Goal: Task Accomplishment & Management: Manage account settings

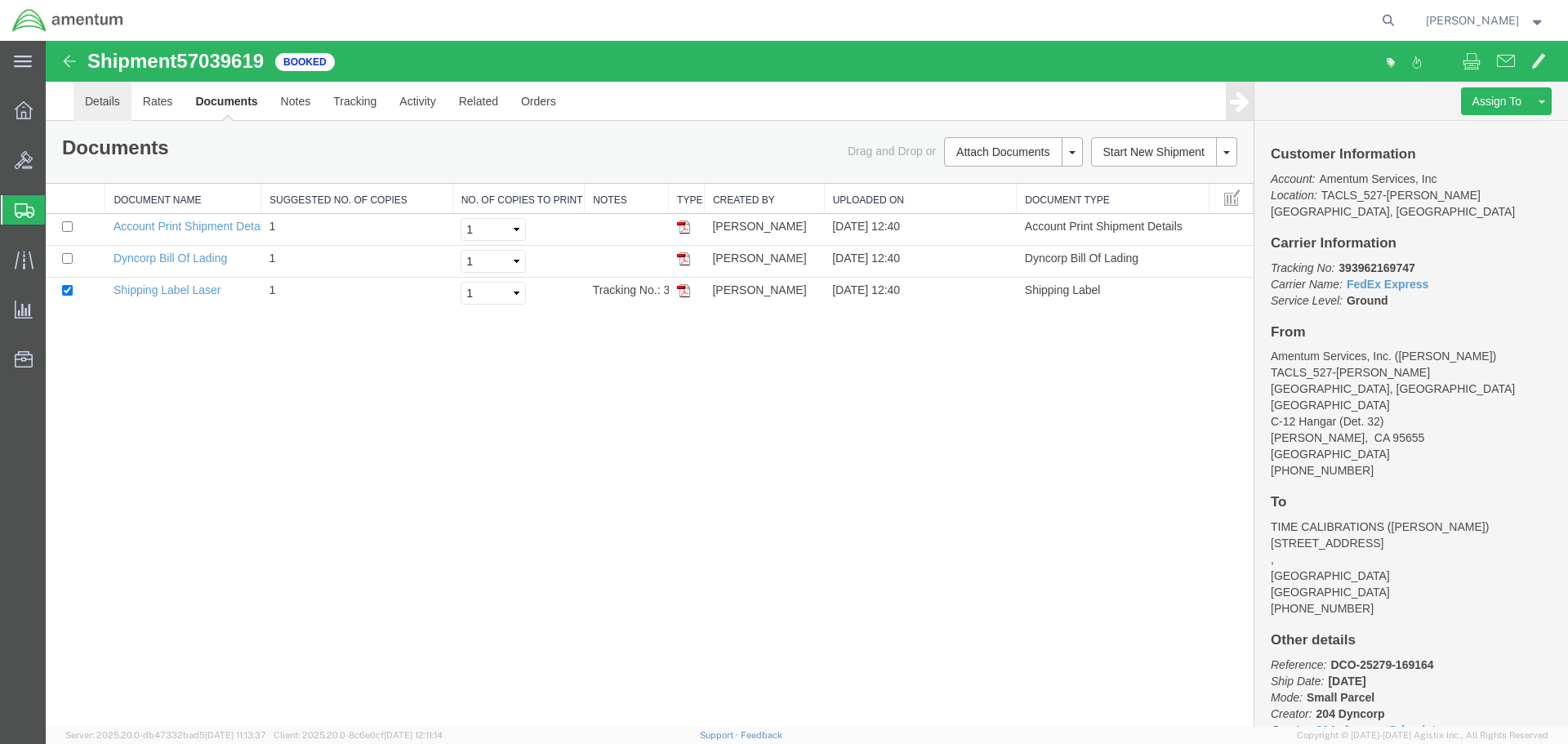
click at [109, 103] on link "Details" at bounding box center [102, 101] width 58 height 40
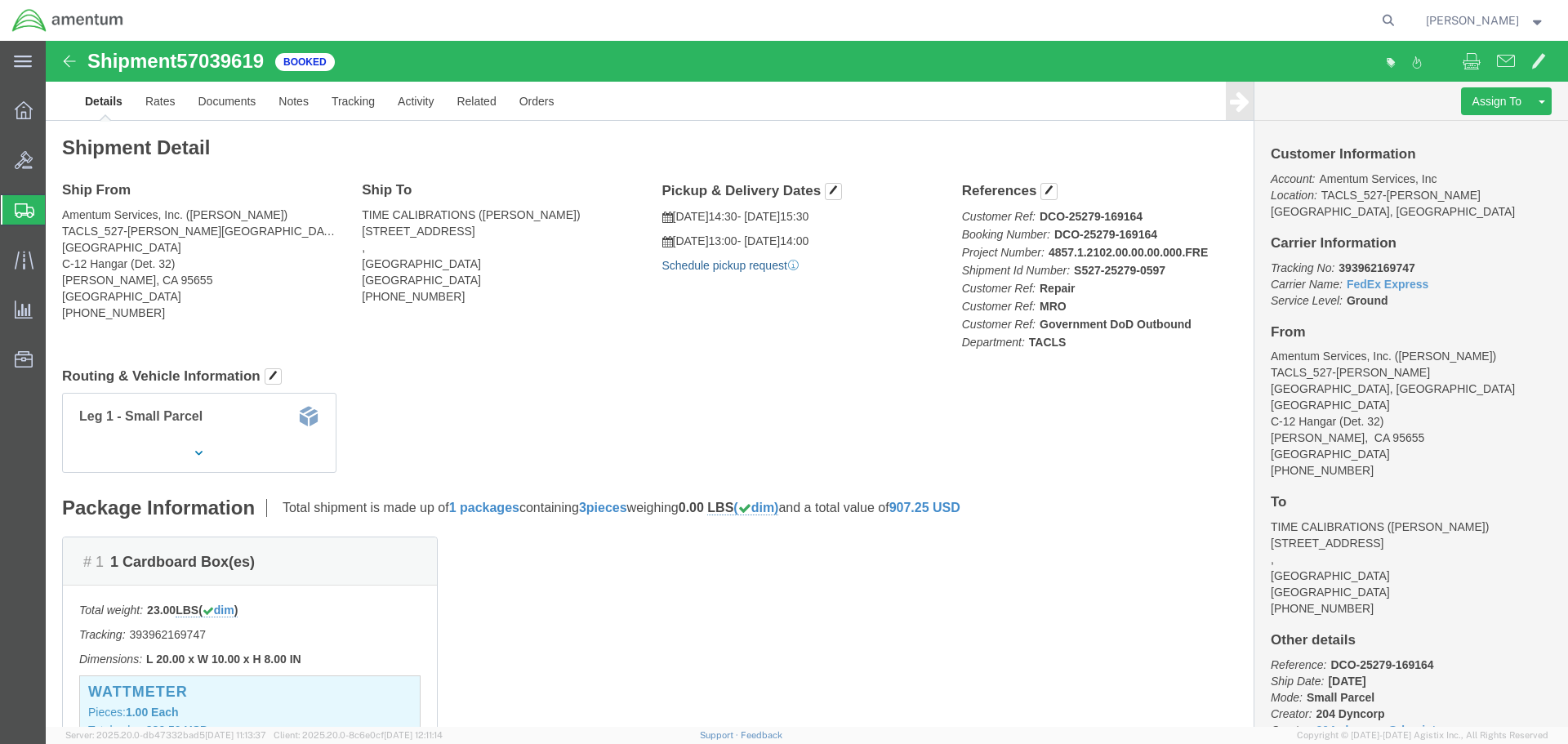
click link "Schedule pickup request"
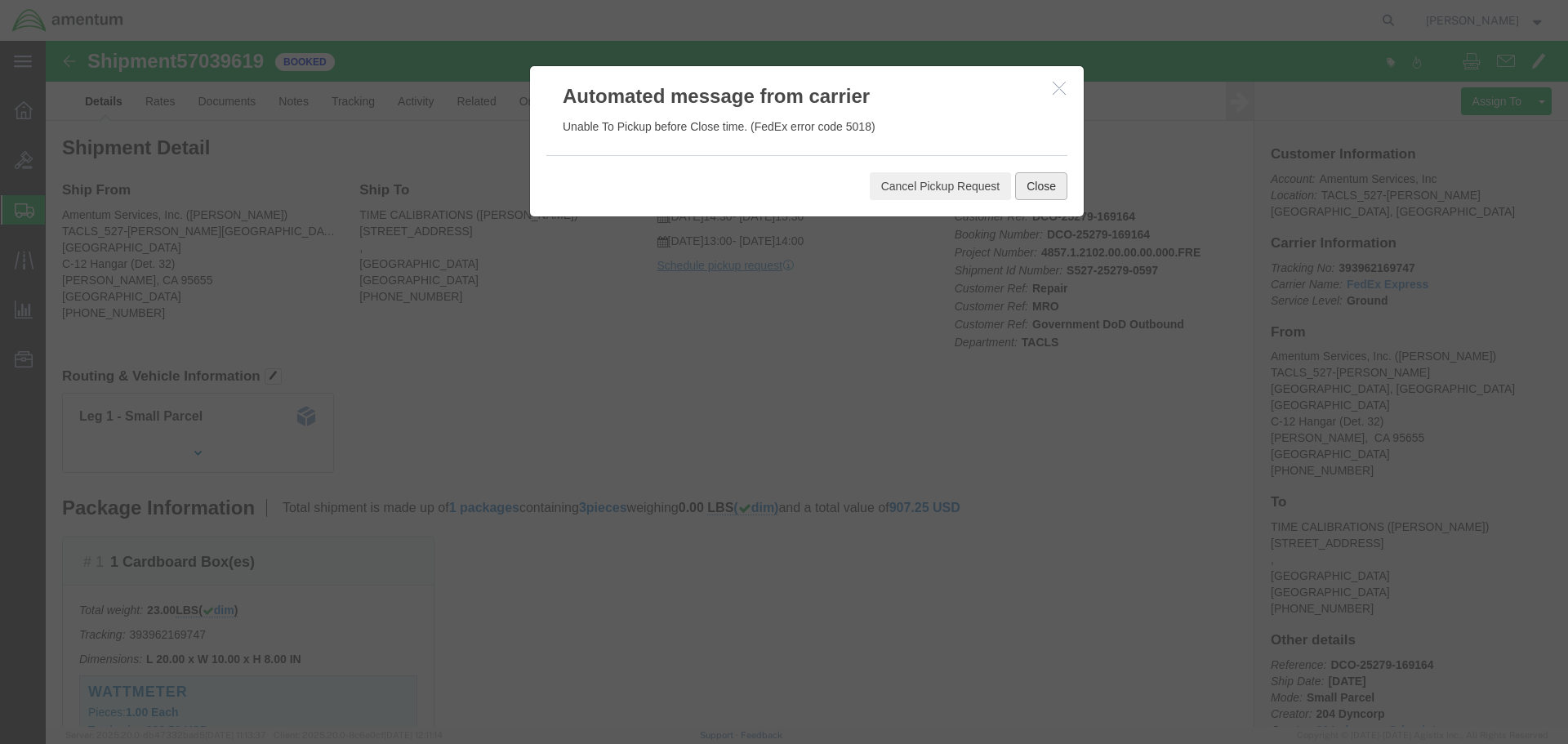
click button "Close"
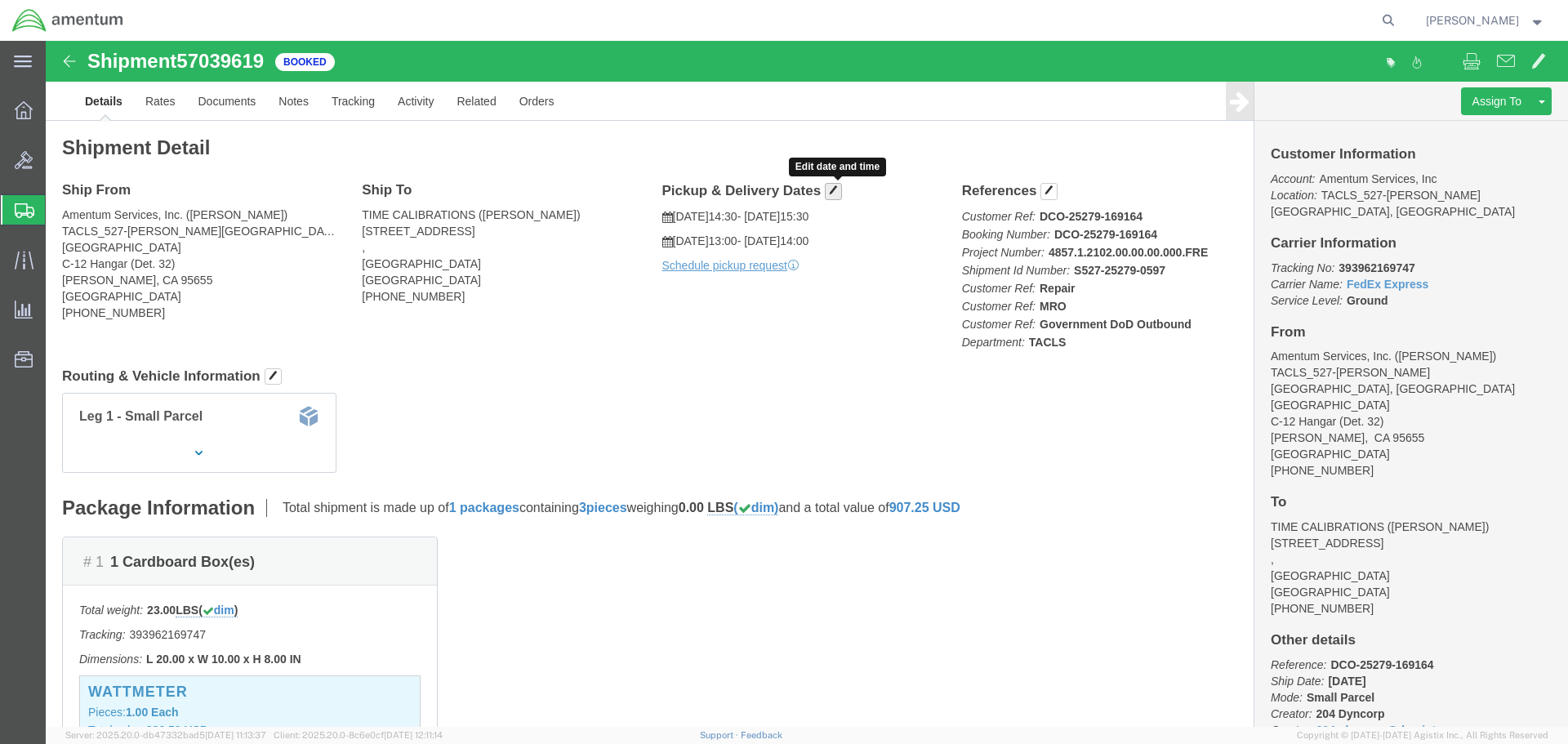
click button "button"
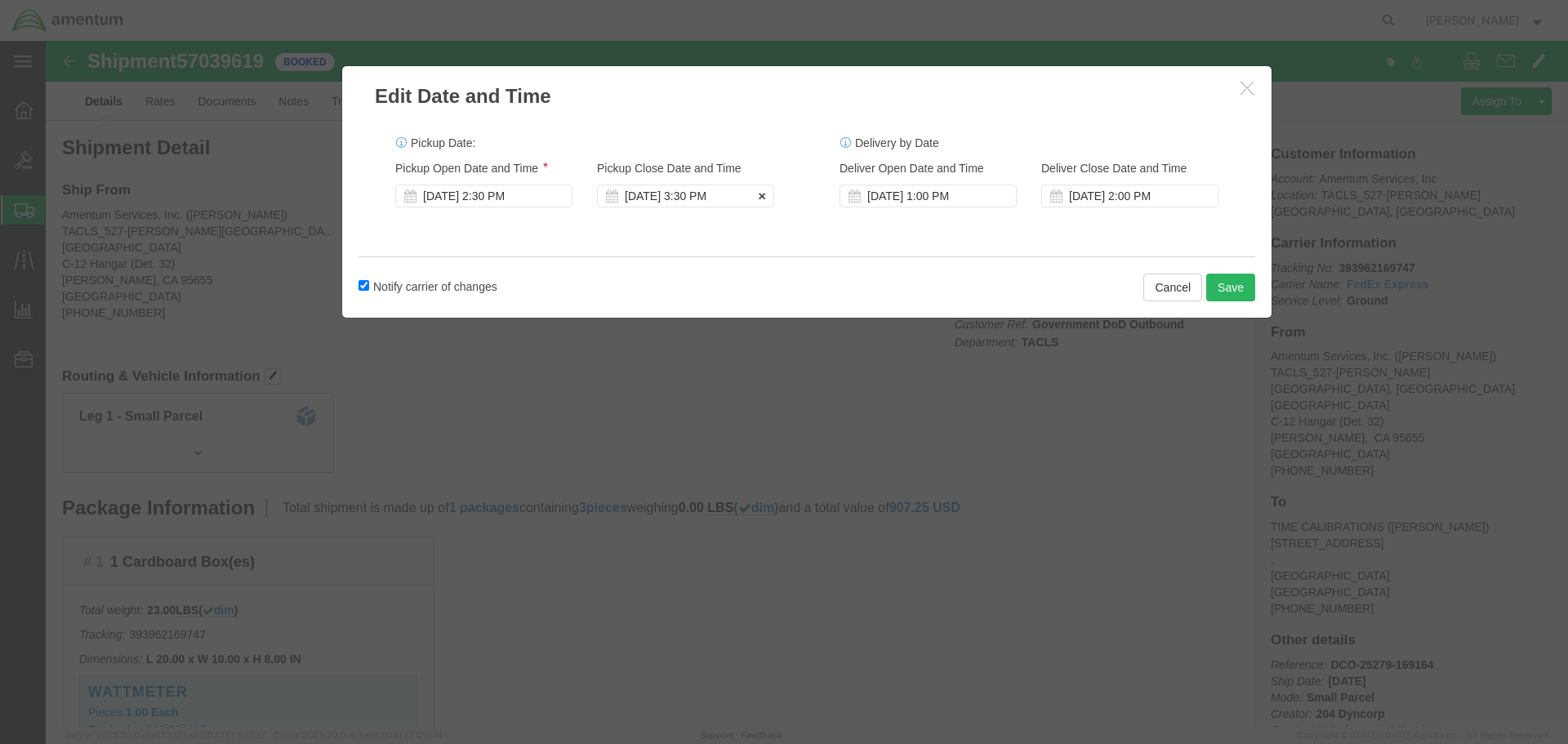
click div "[DATE] 3:30 PM"
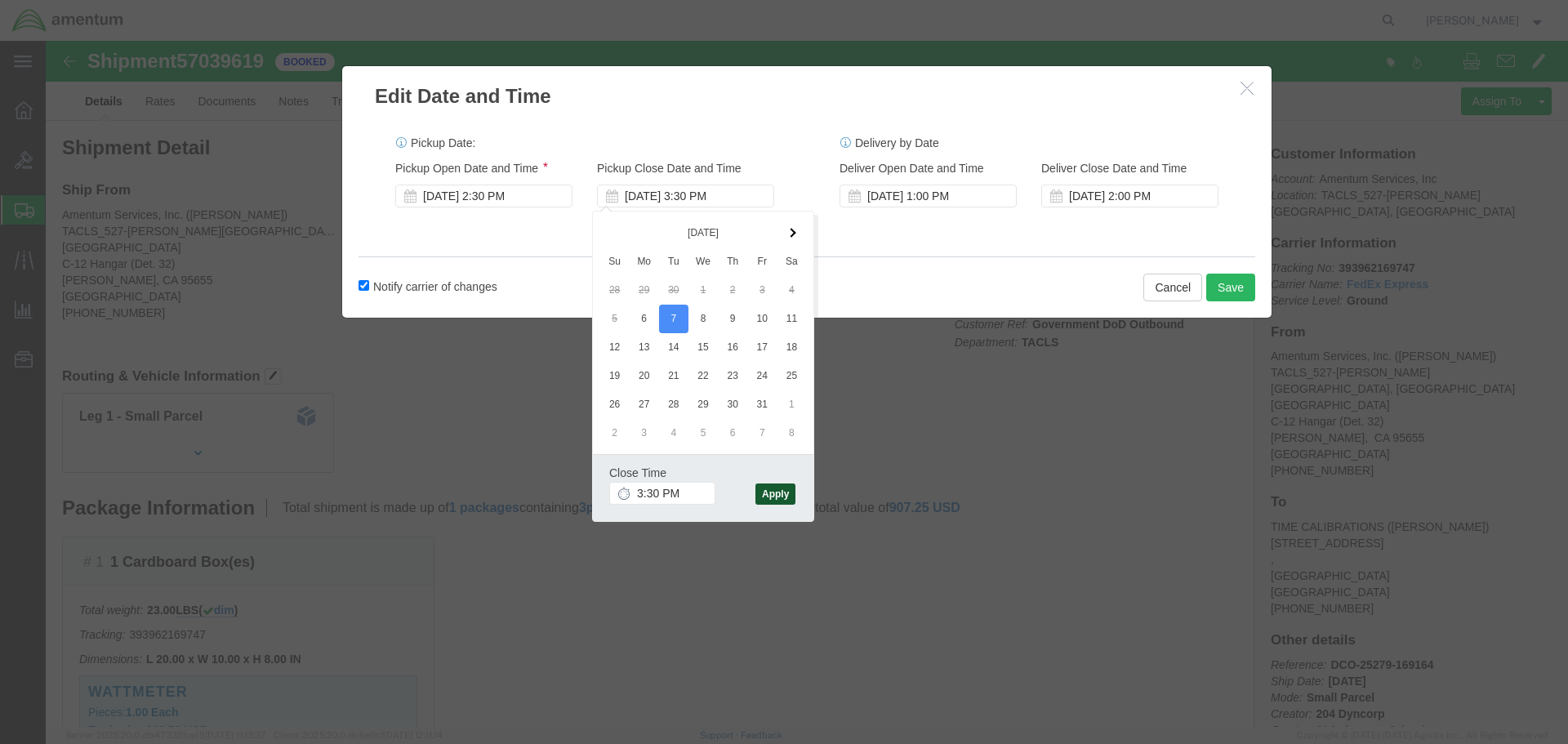
click button "Apply"
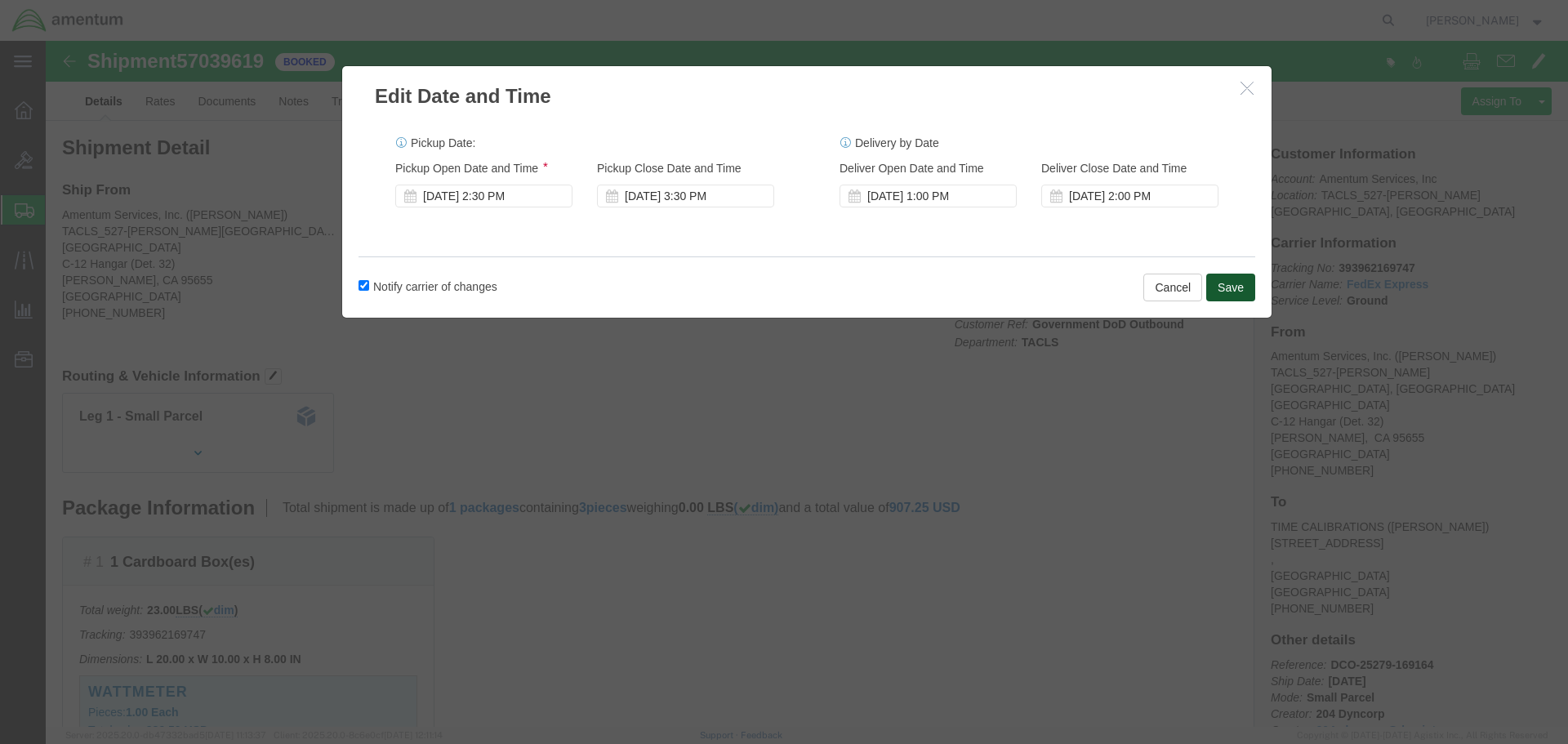
click button "Save"
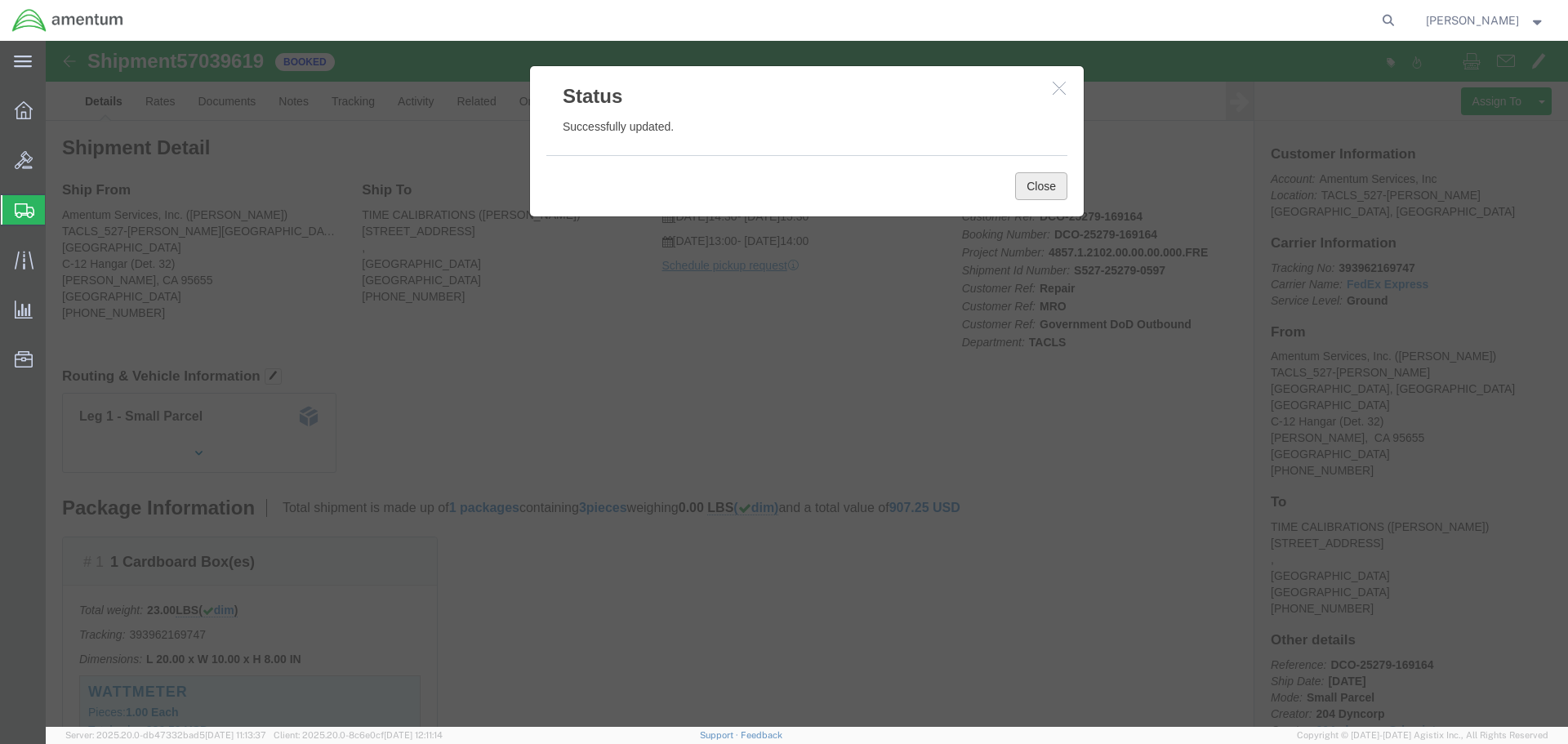
click button "Close"
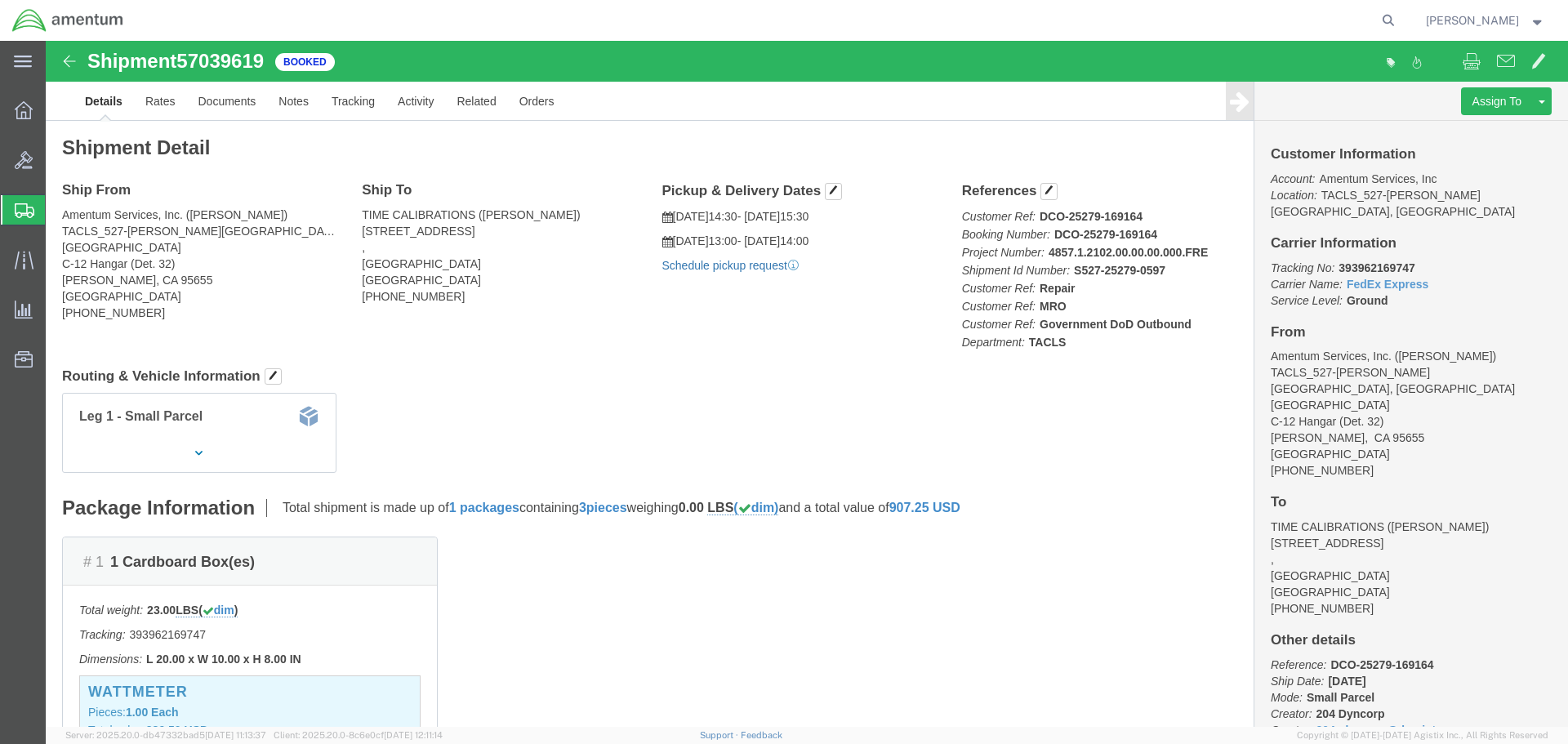
click link "Schedule pickup request"
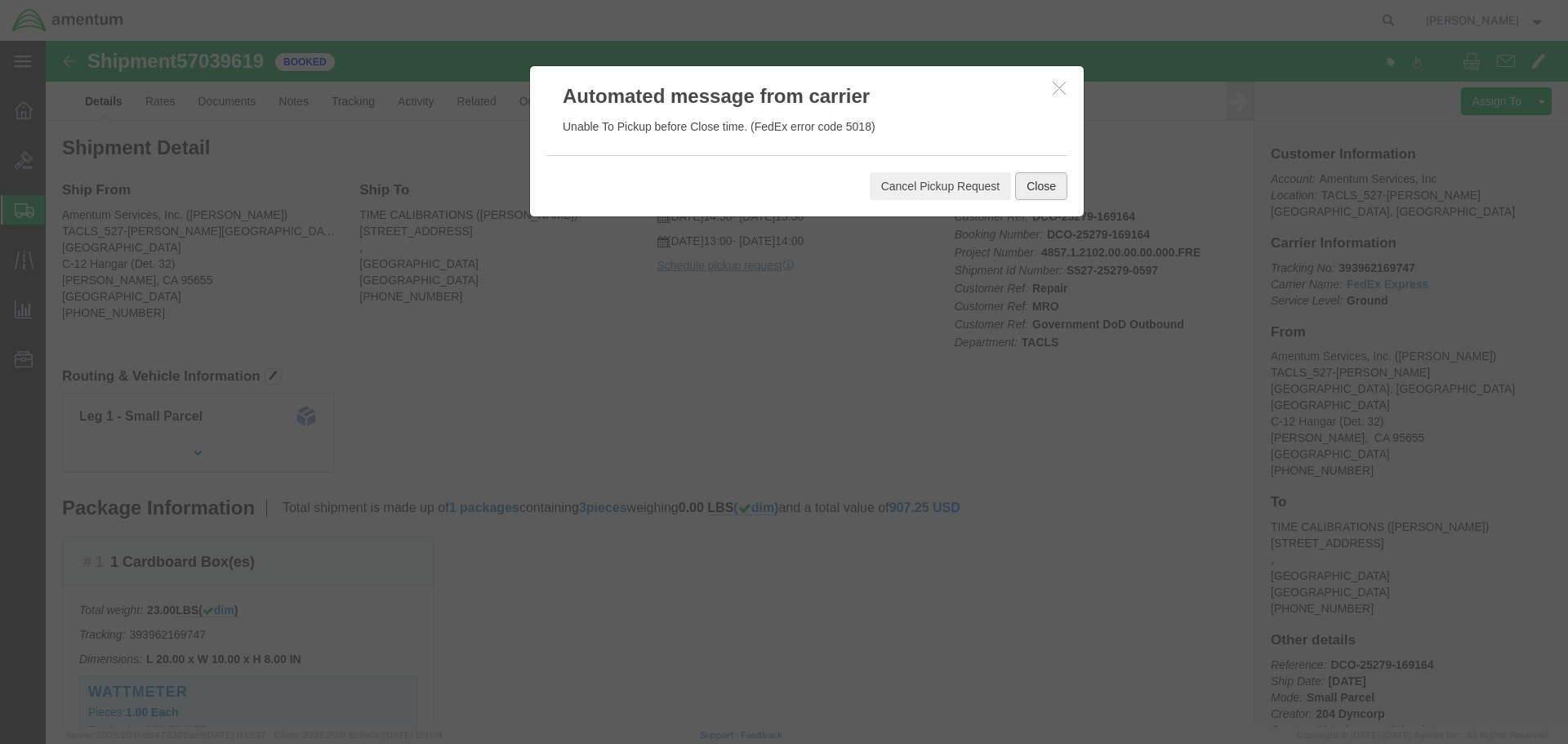
click button "Close"
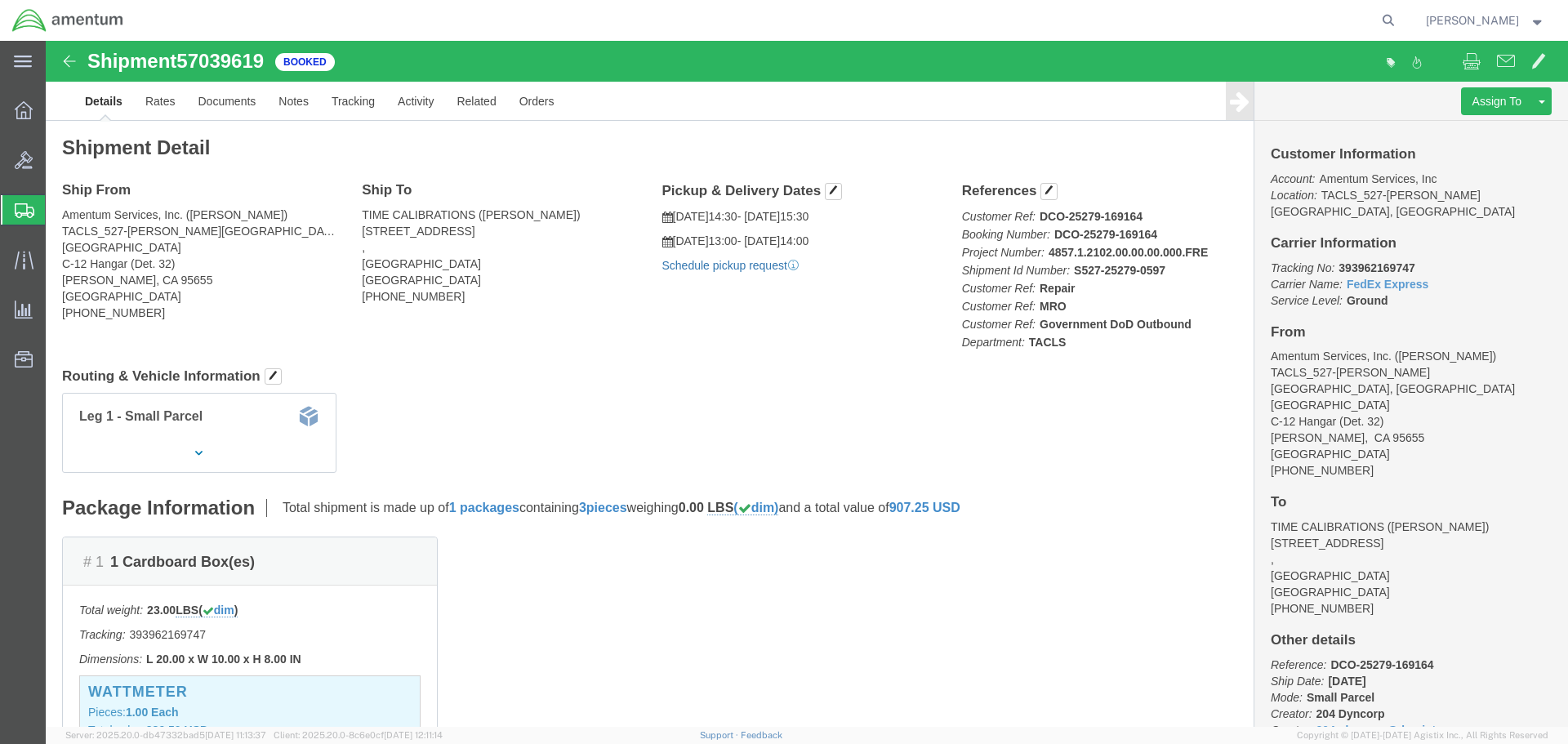
click link "Schedule pickup request"
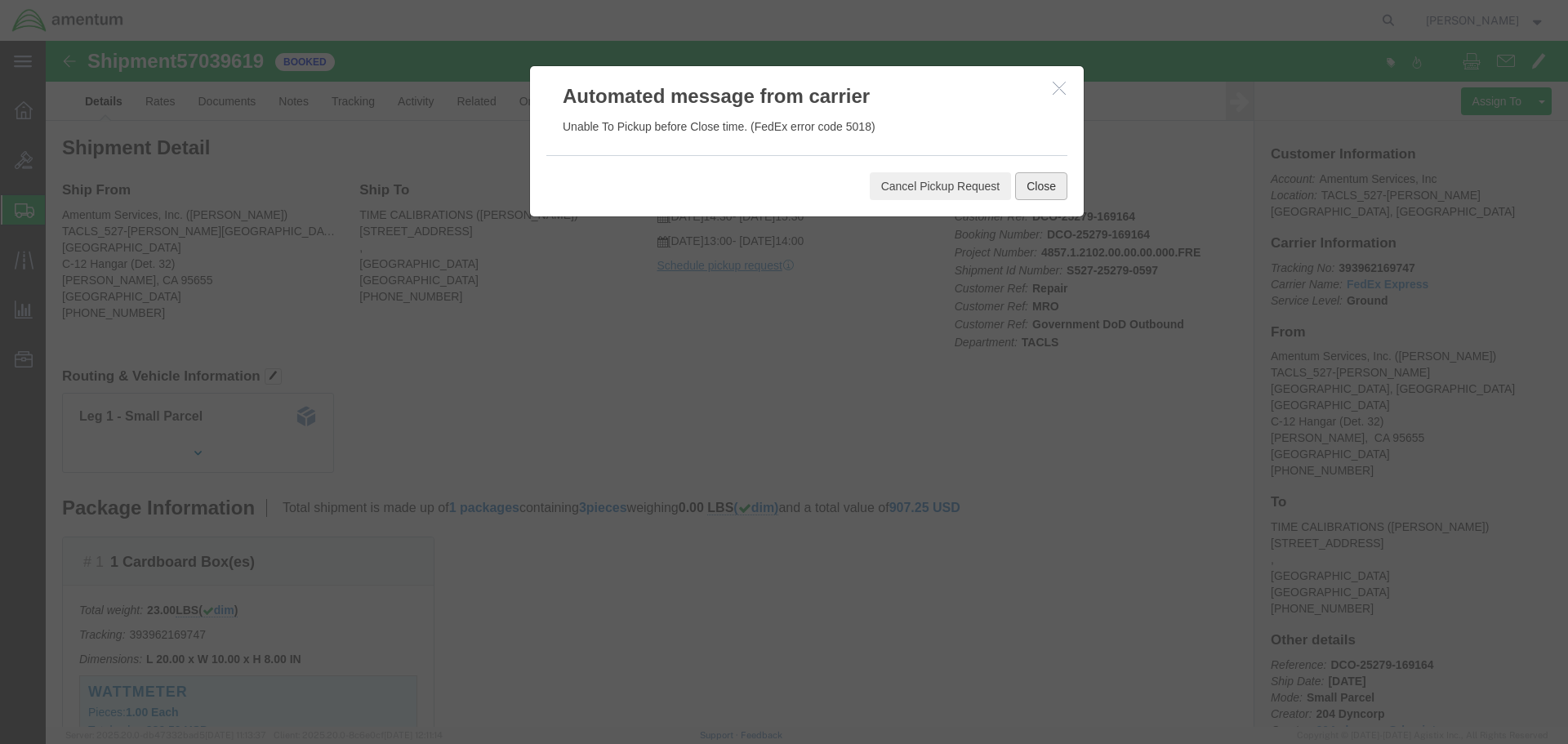
click button "Close"
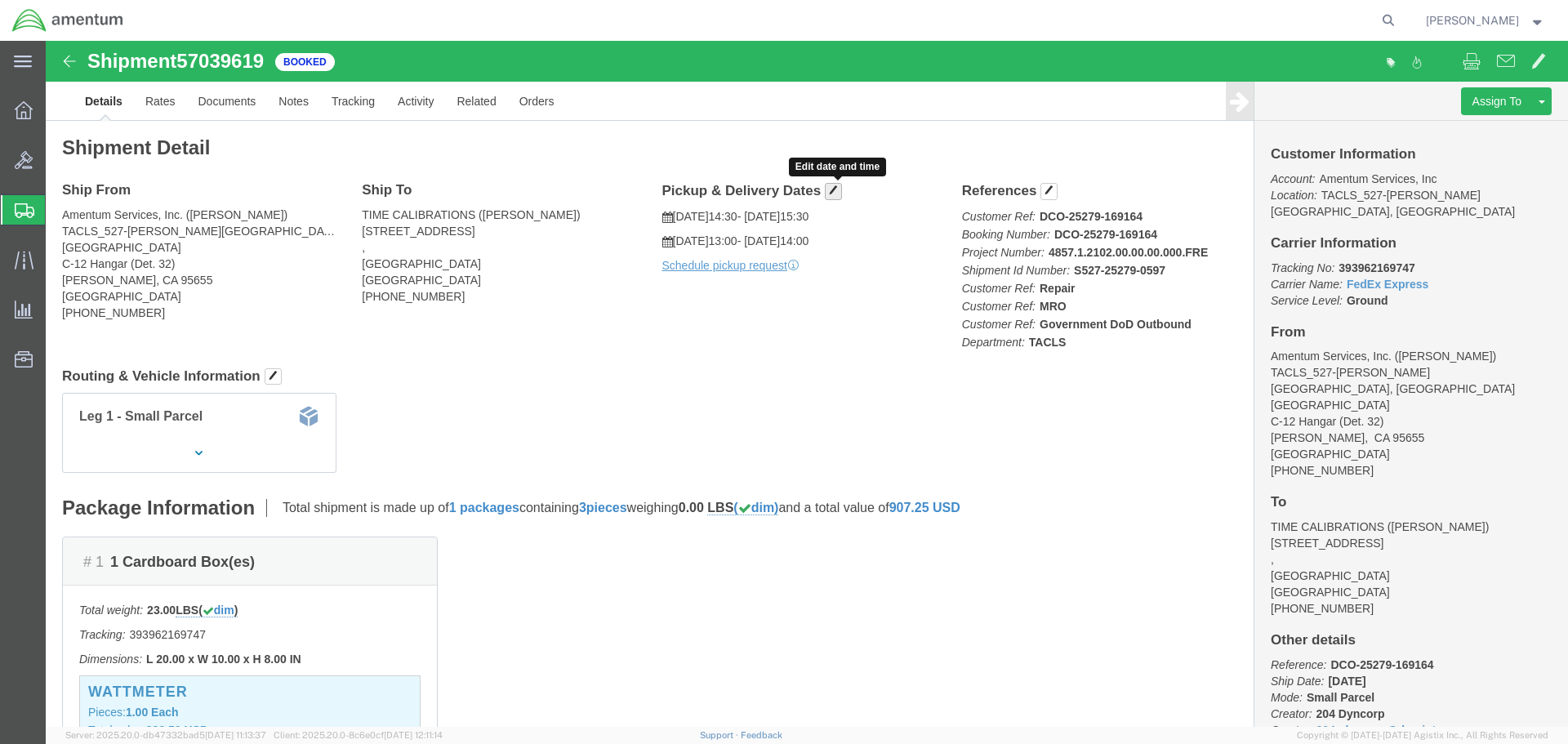
click span "button"
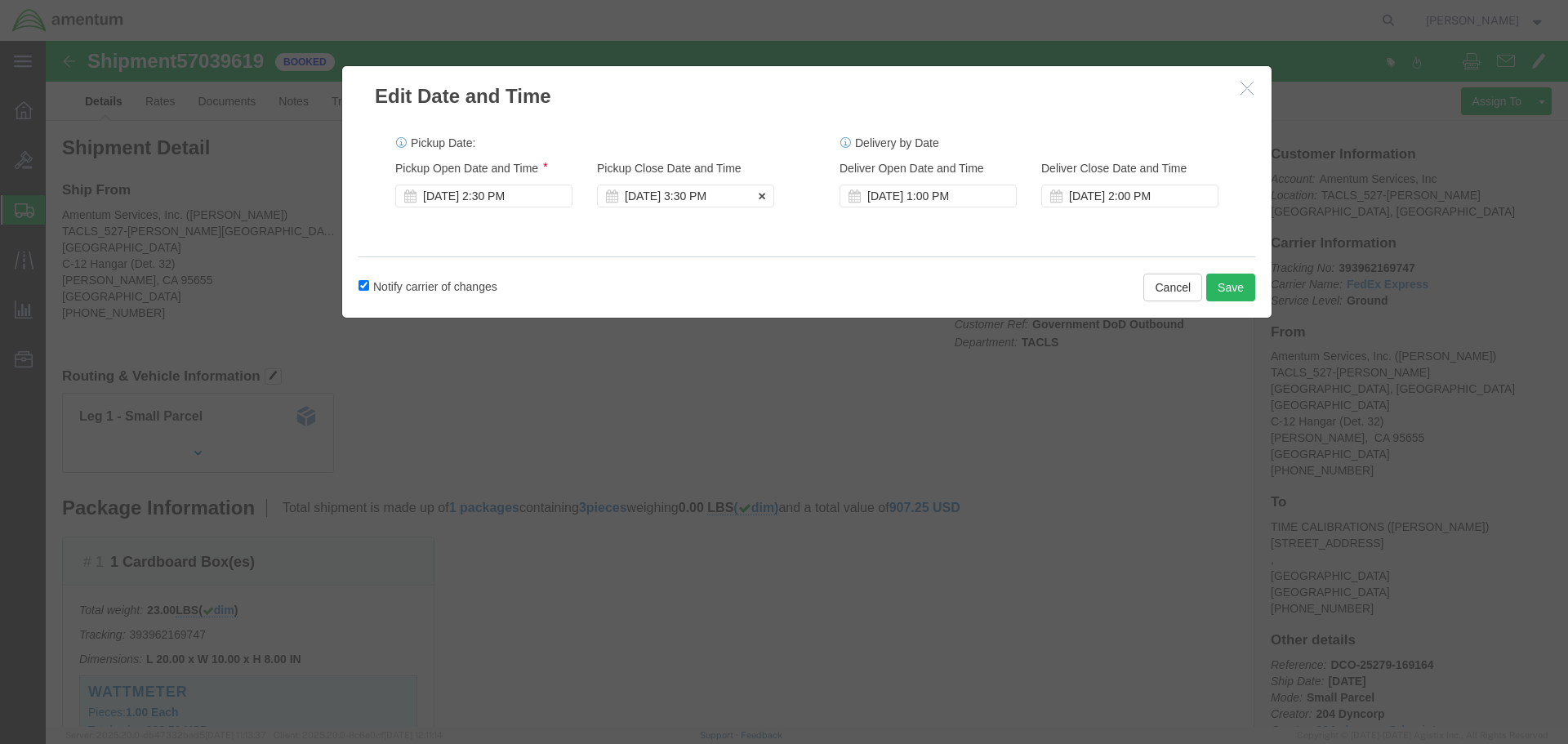
click div "[DATE] 3:30 PM"
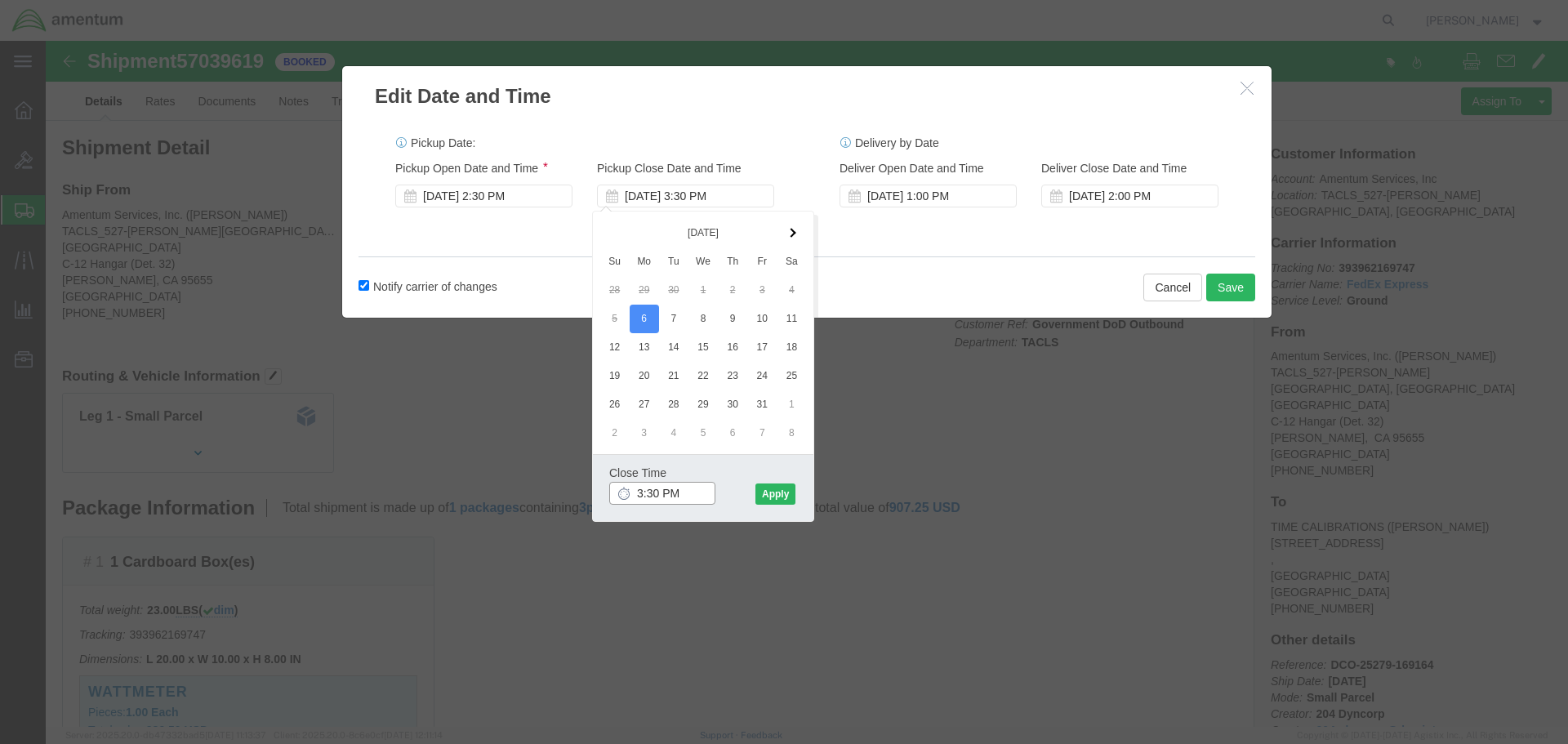
click input "3:30 PM"
click button "Apply"
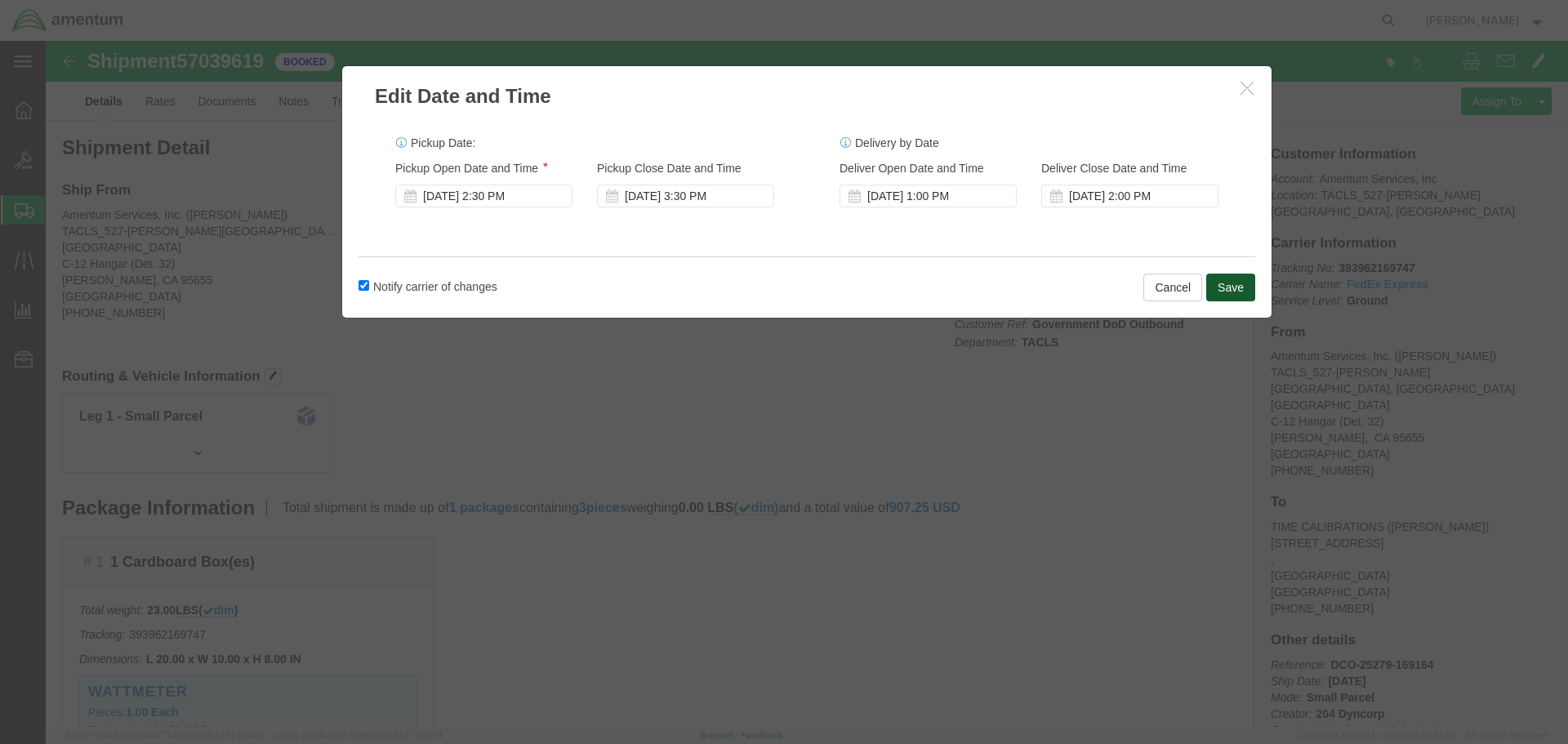
click button "Save"
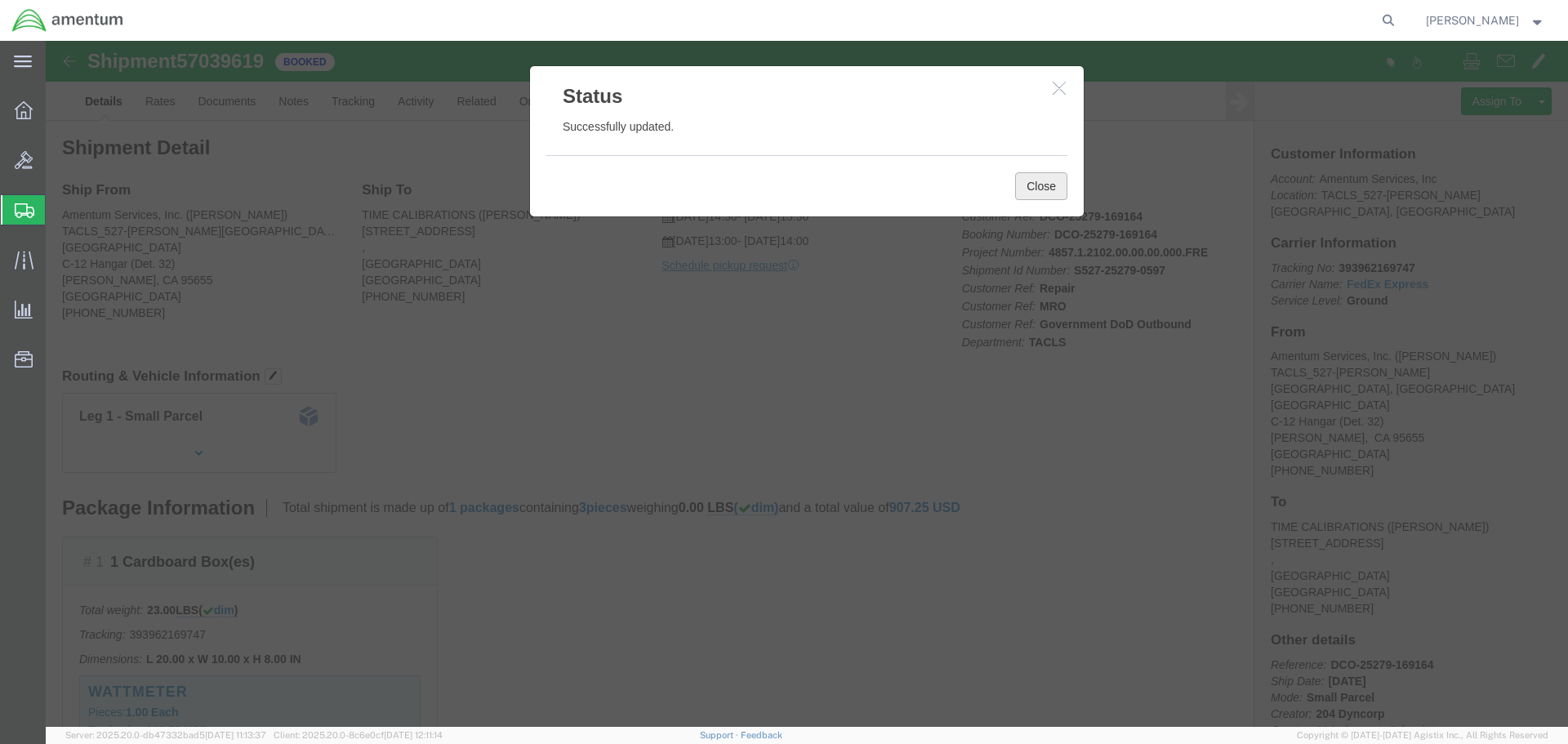
click button "Close"
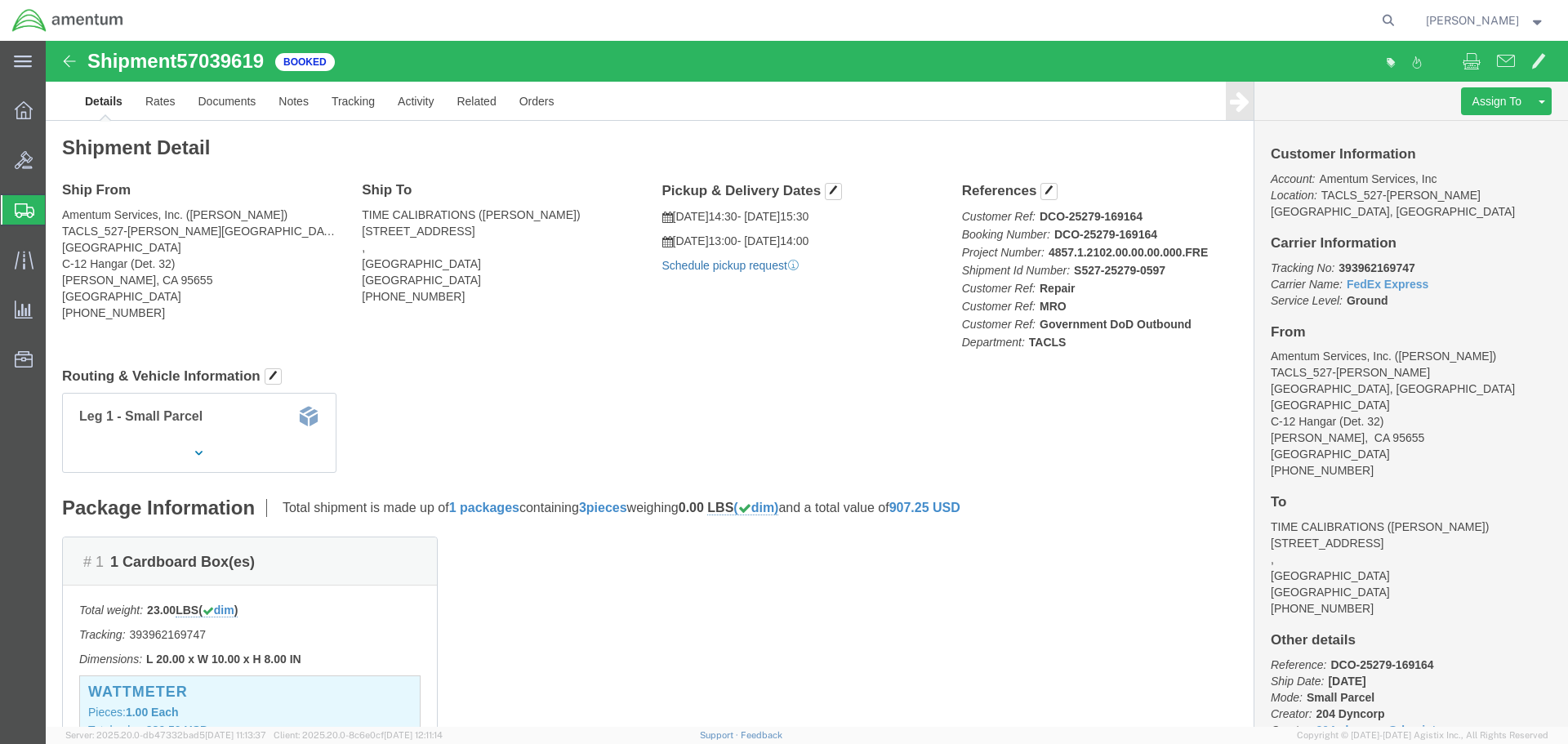
click link "Schedule pickup request"
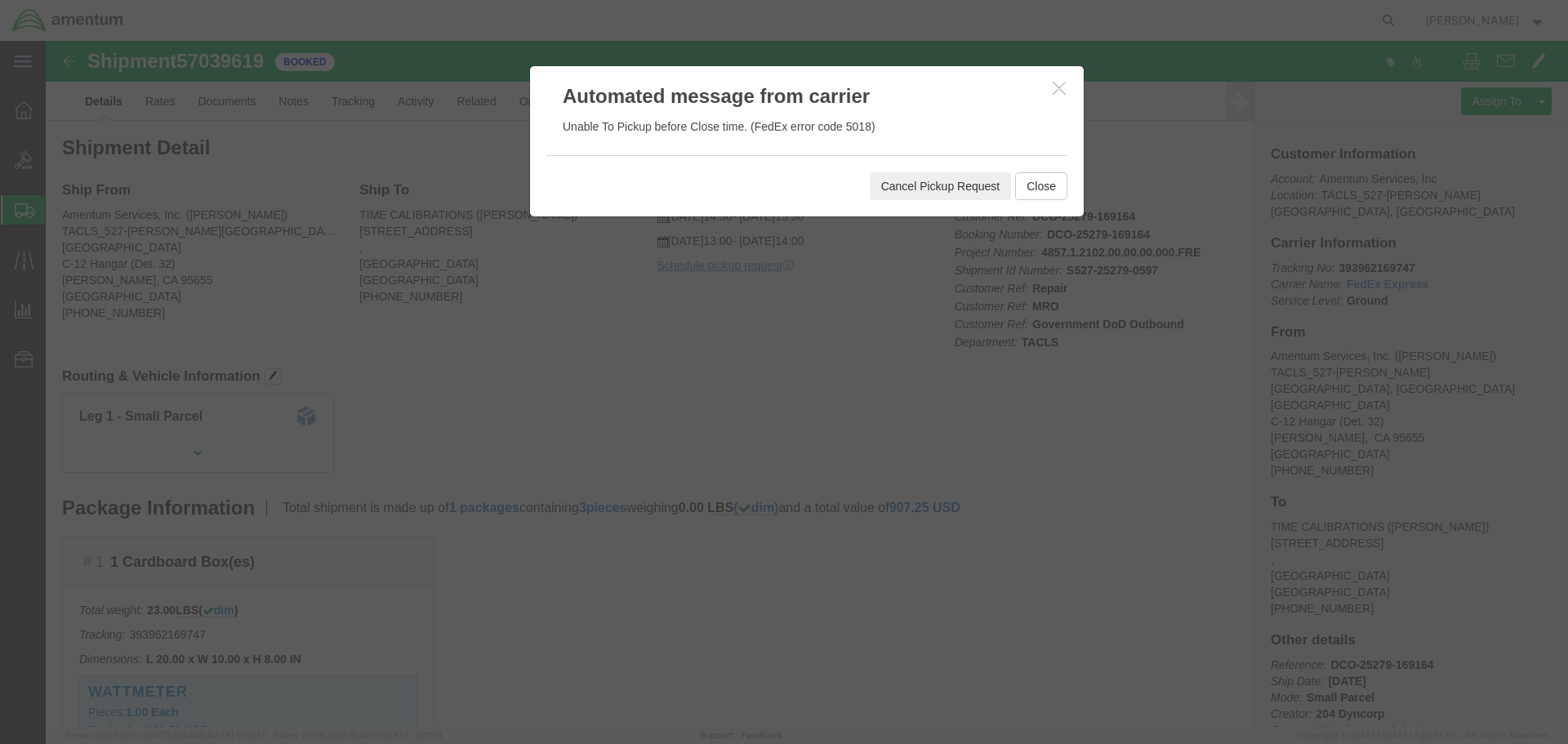
click button "Cancel Pickup Request"
click button "Close"
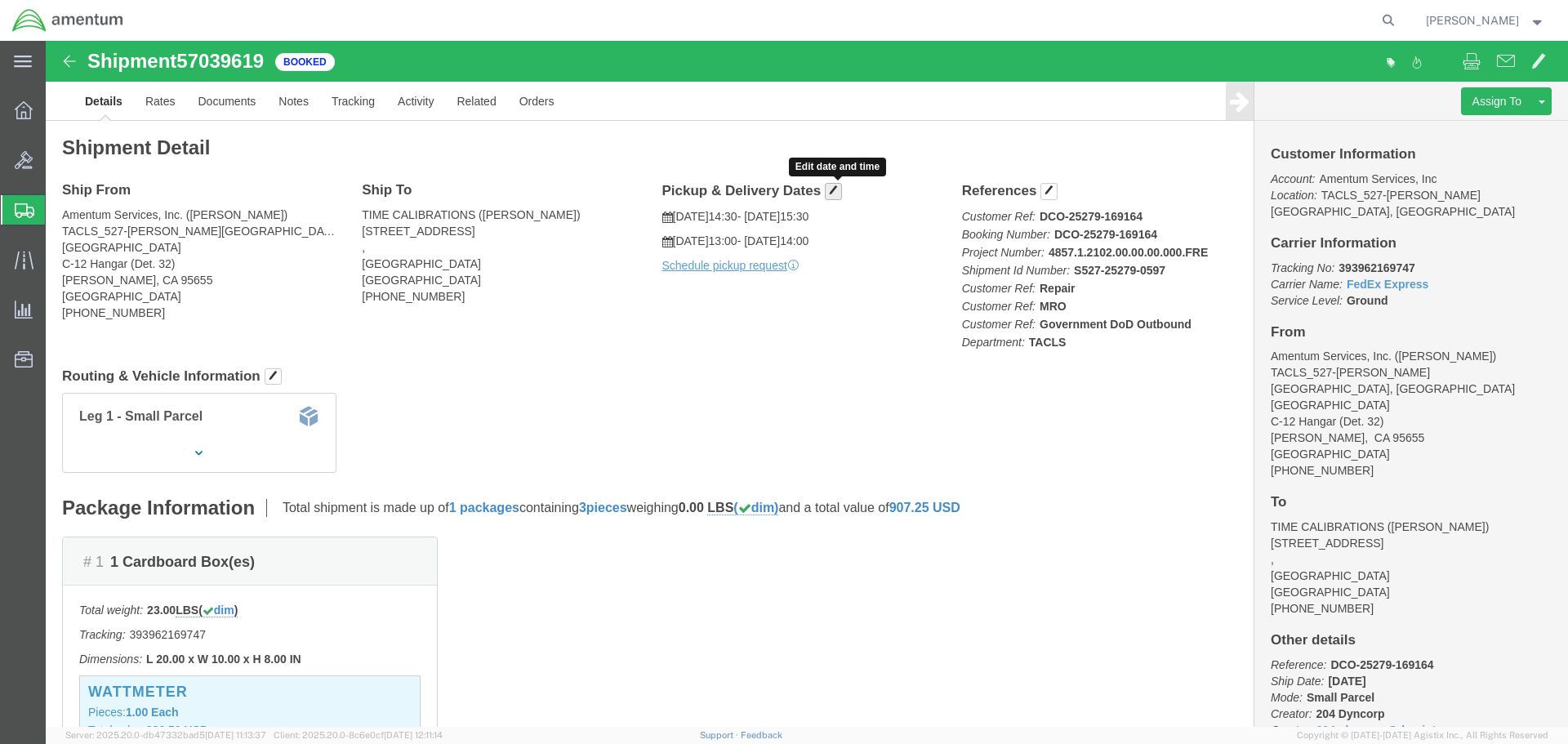
click span "button"
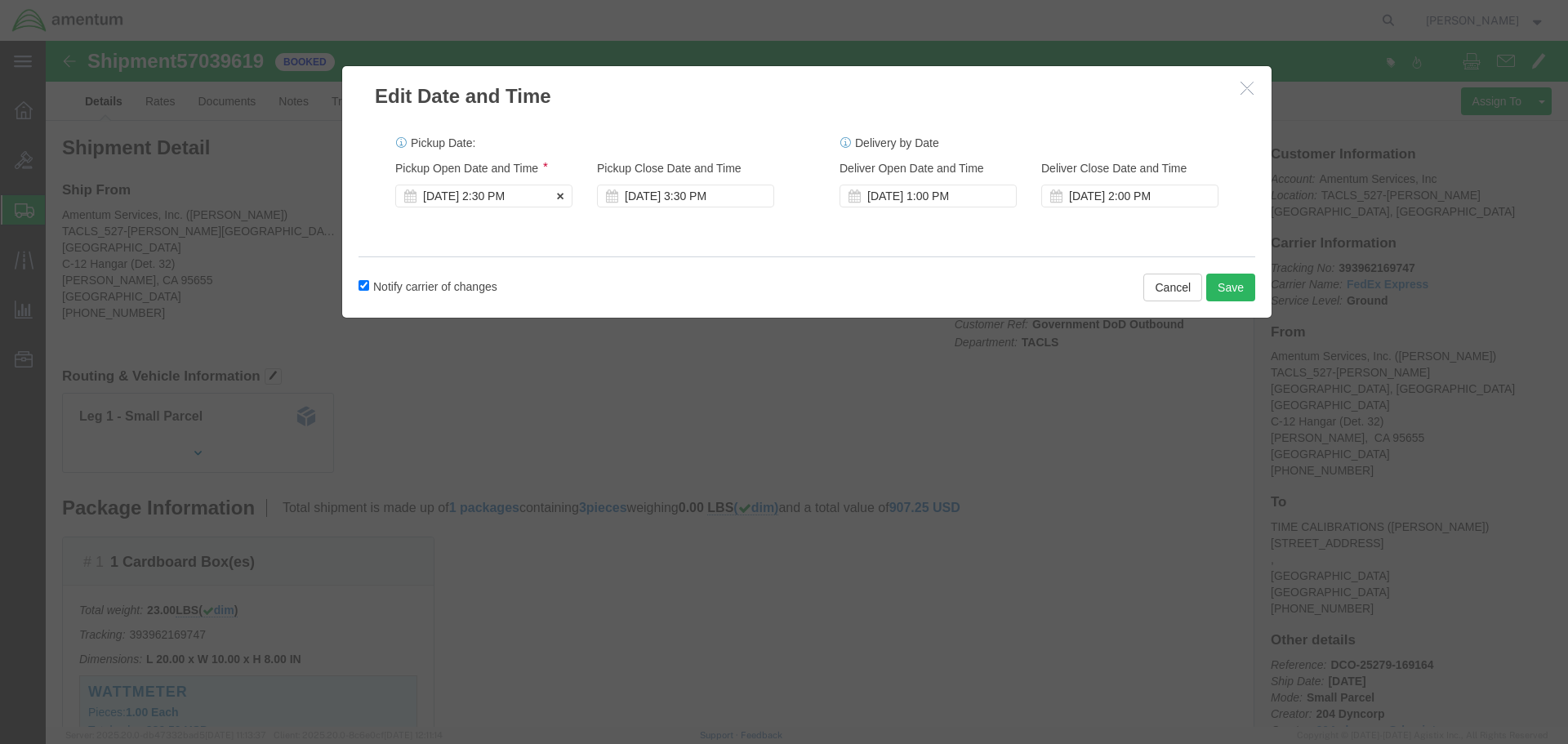
click div "[DATE] 2:30 PM"
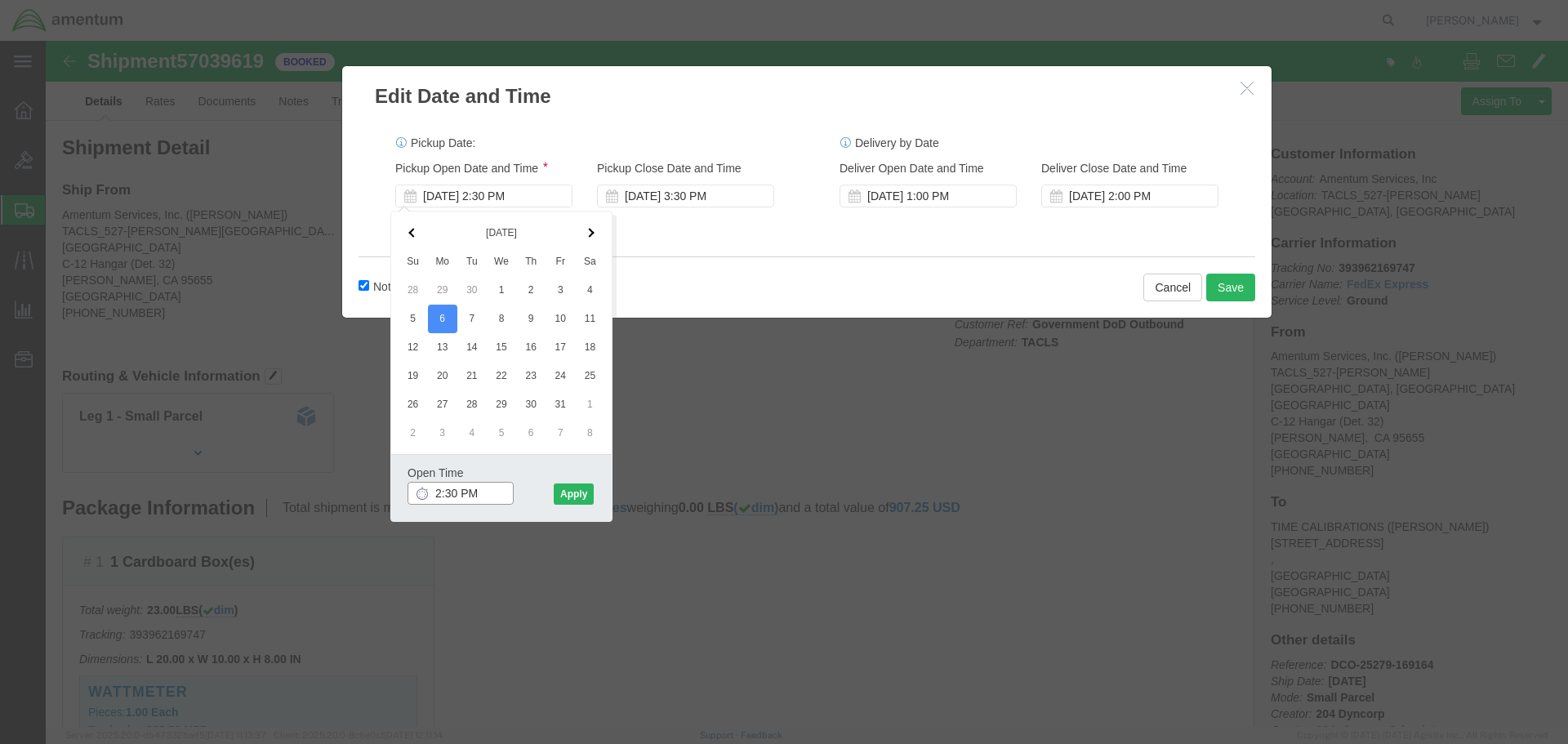
click input "2:30 PM"
click input "08:30 PM"
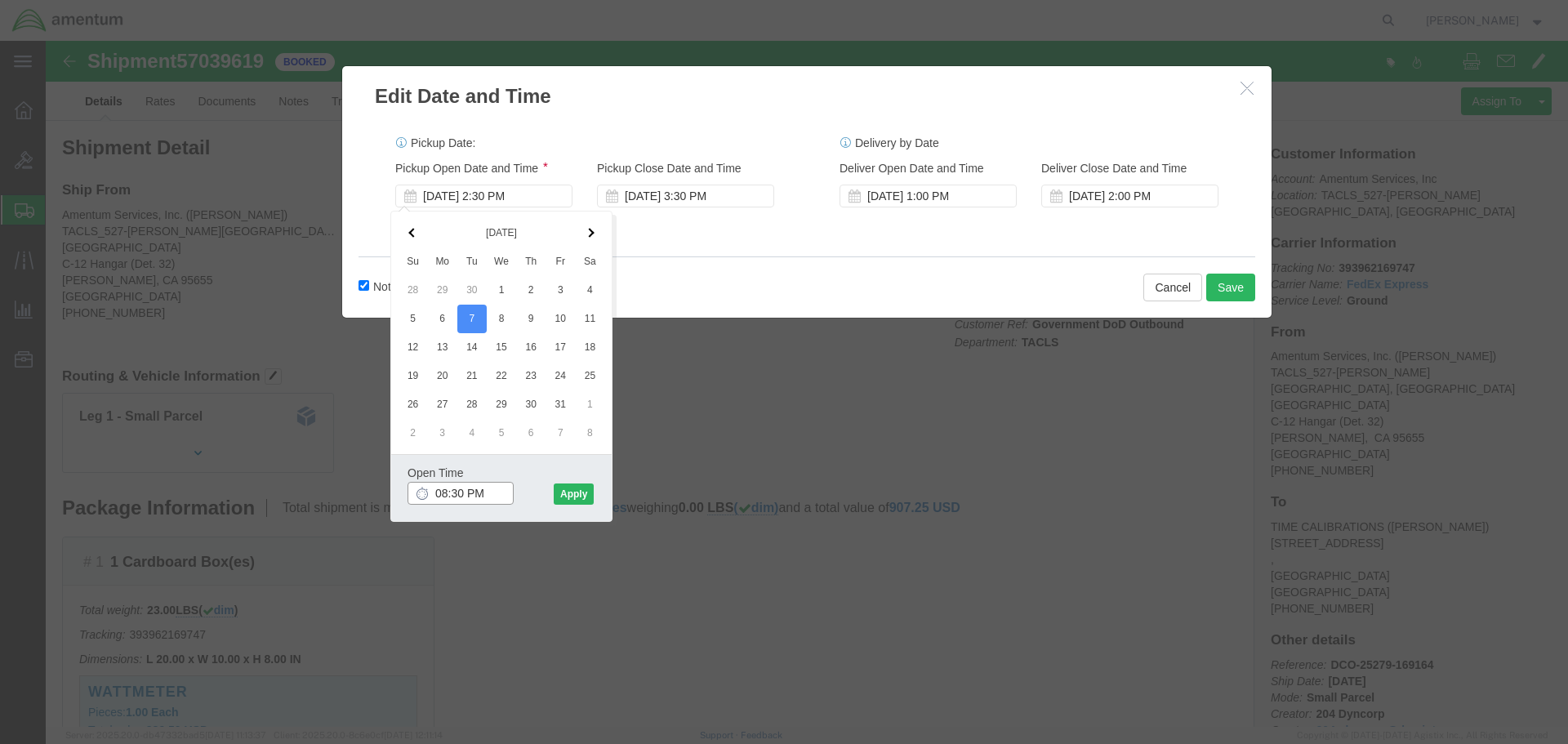
click input "08:30 PM"
type input "8:30 AM"
click button "Apply"
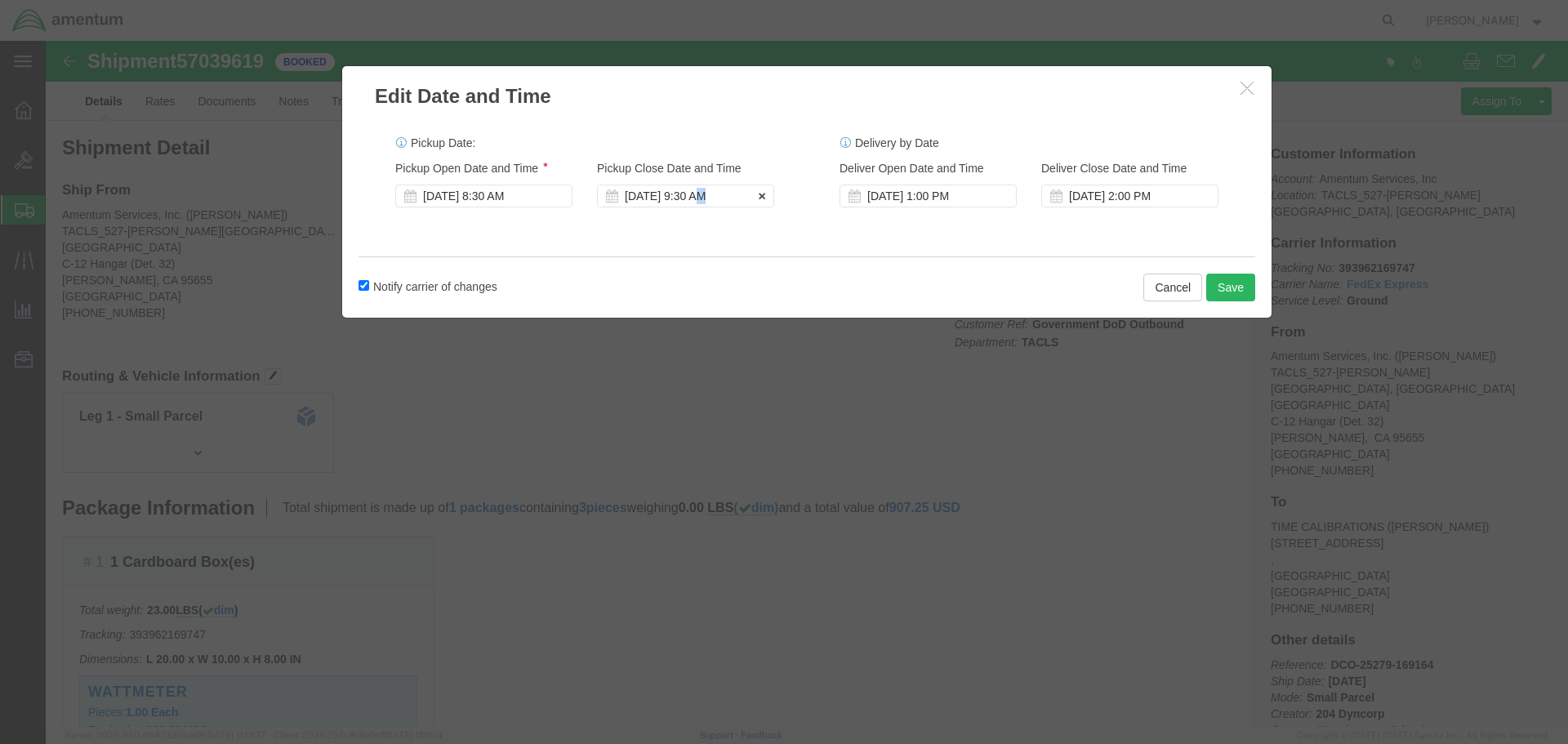
click div "[DATE] 9:30 AM"
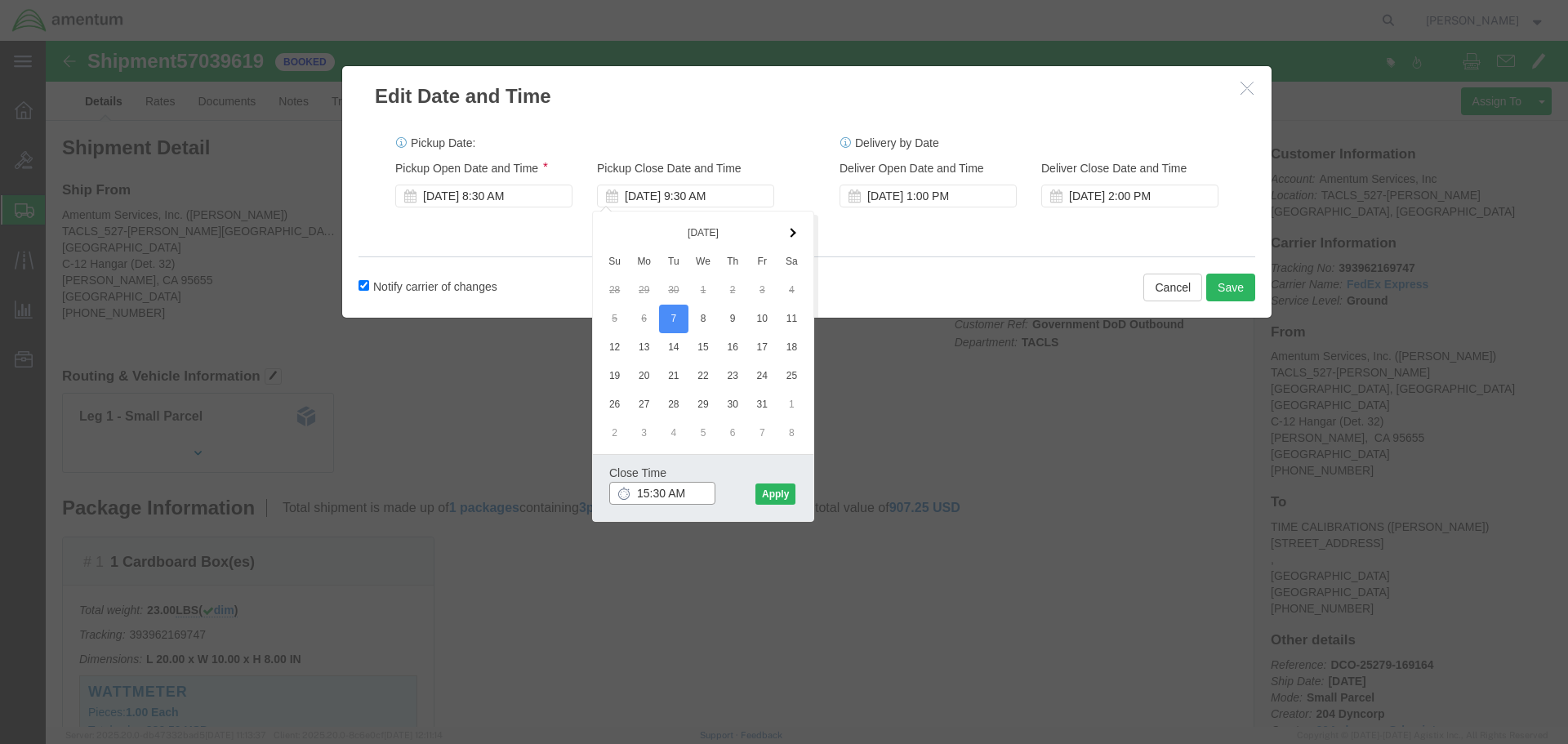
click input "15:30 AM"
type input "3:30 PM"
click button "Apply"
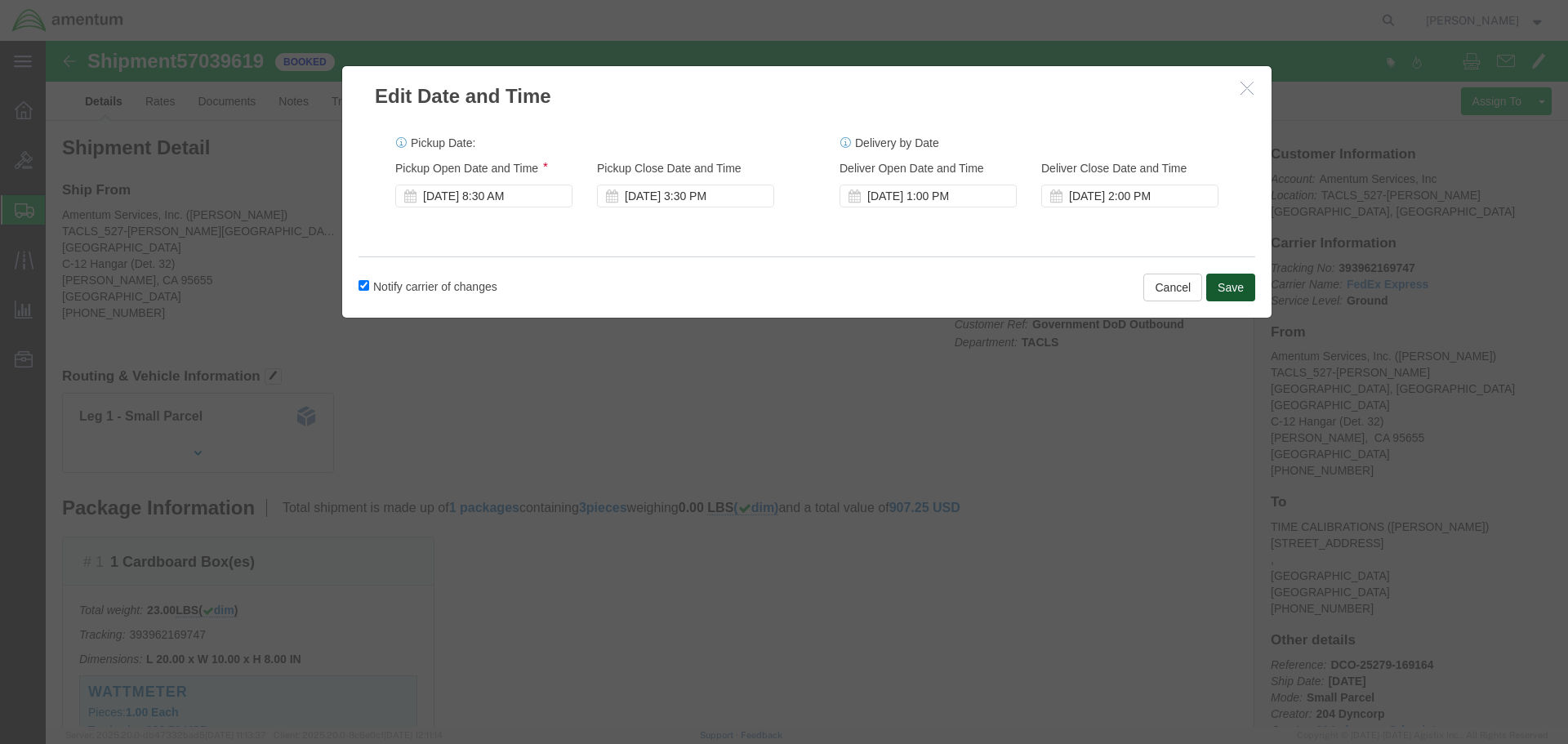
click button "Save"
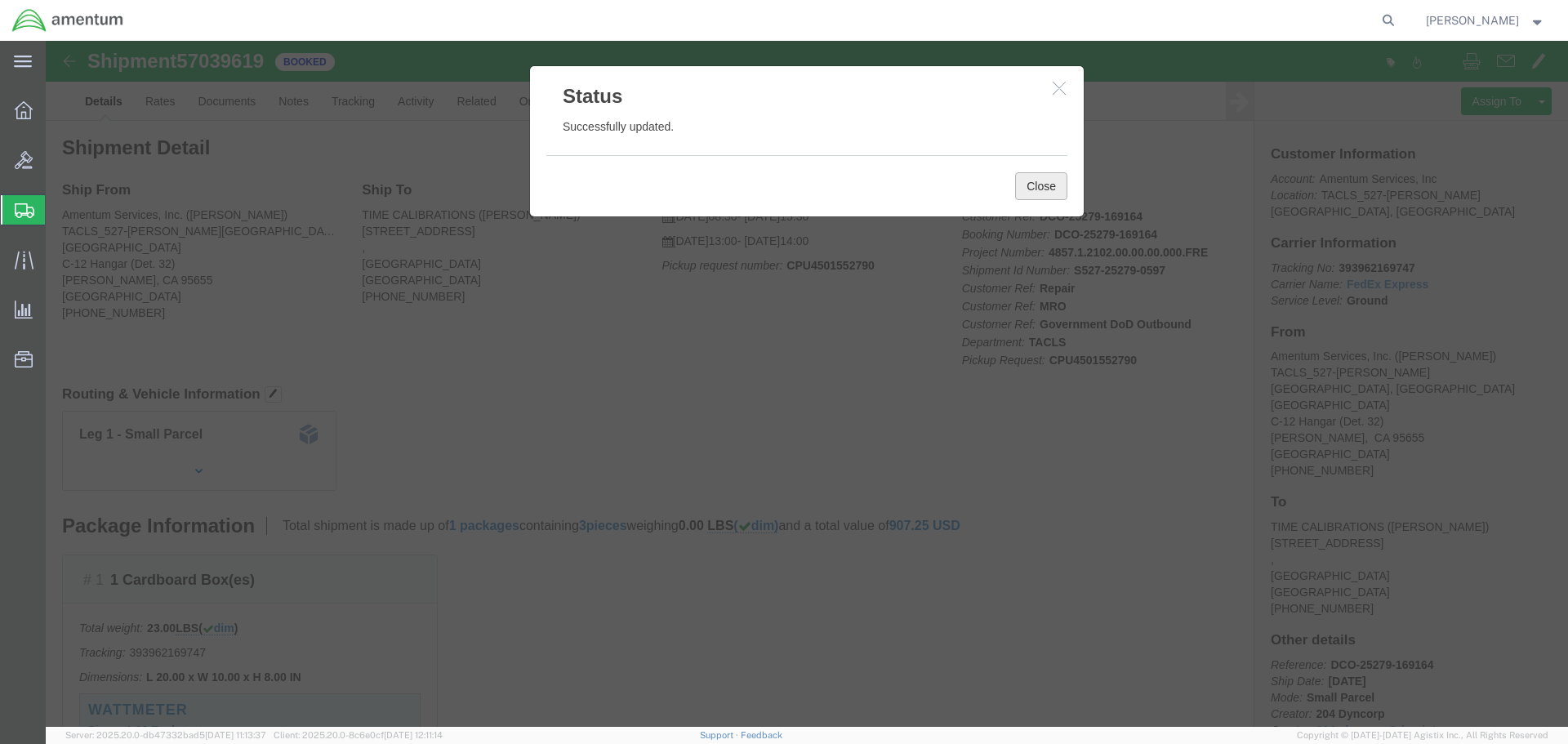
click button "Close"
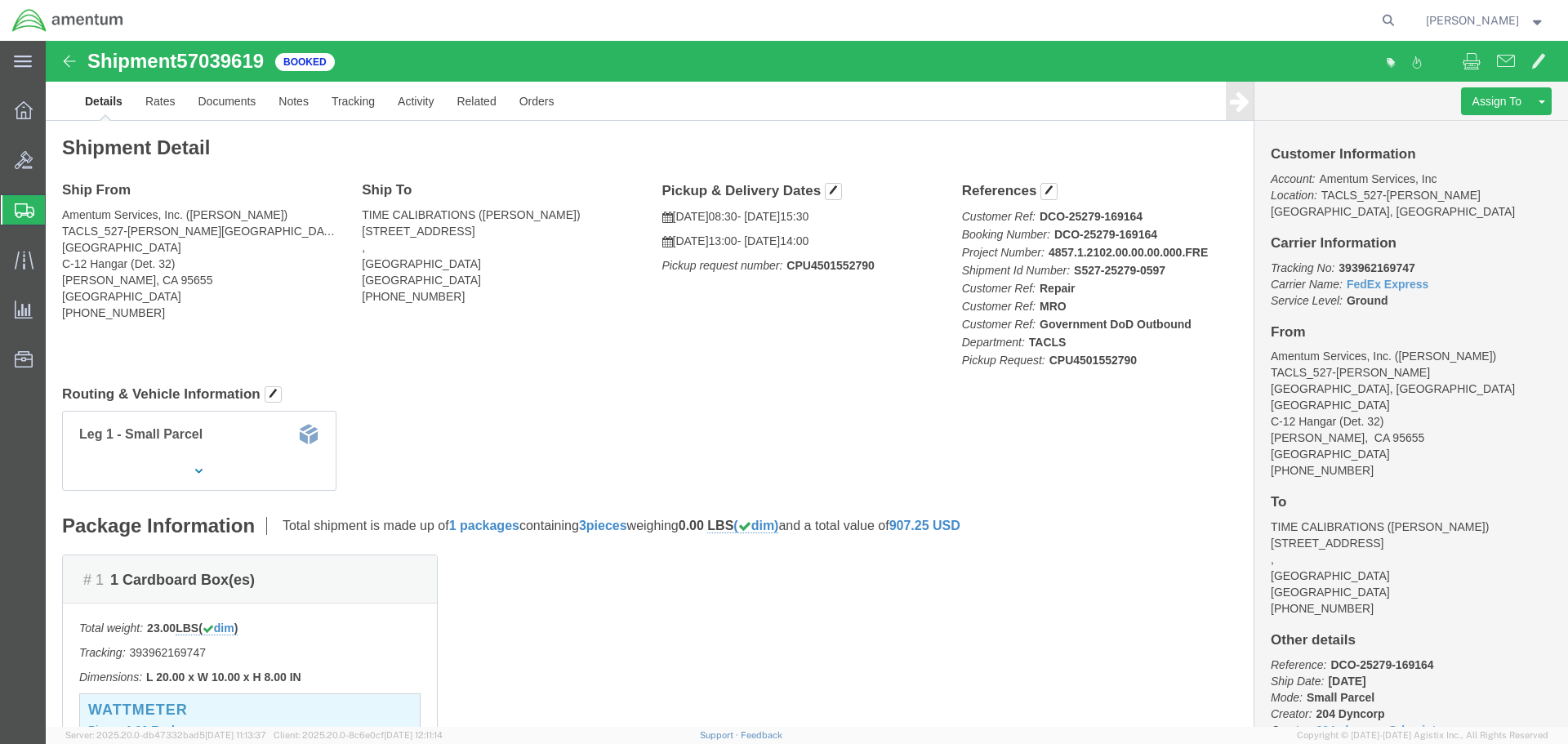
click b "CPU4501552790"
drag, startPoint x: 604, startPoint y: 149, endPoint x: 843, endPoint y: 223, distance: 250.2
click div "Pickup & Delivery Dates [DATE] 08:30 - [DATE] 15:30 [DATE] 13:00 - [DATE] 14:00…"
copy div "Pickup & Delivery Dates [DATE] 08:30 - [DATE] 15:30 [DATE] 13:00 - [DATE] 14:00…"
drag, startPoint x: 1060, startPoint y: 441, endPoint x: 946, endPoint y: 382, distance: 128.4
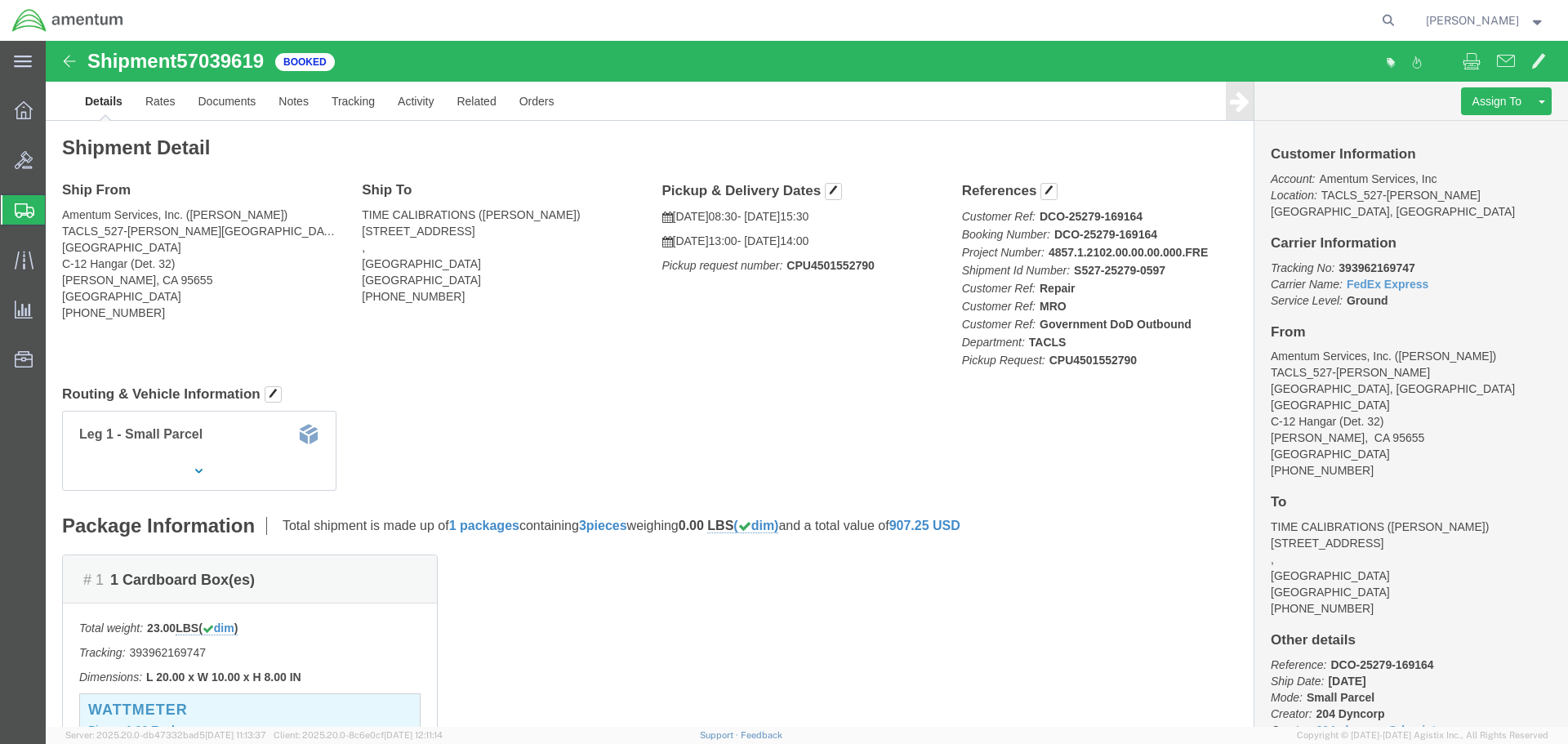
click div "Leg 1 - Small Parcel"
click div "Shipment Detail Ship From Amentum Services, Inc. ([PERSON_NAME]) TACLS_527-[PER…"
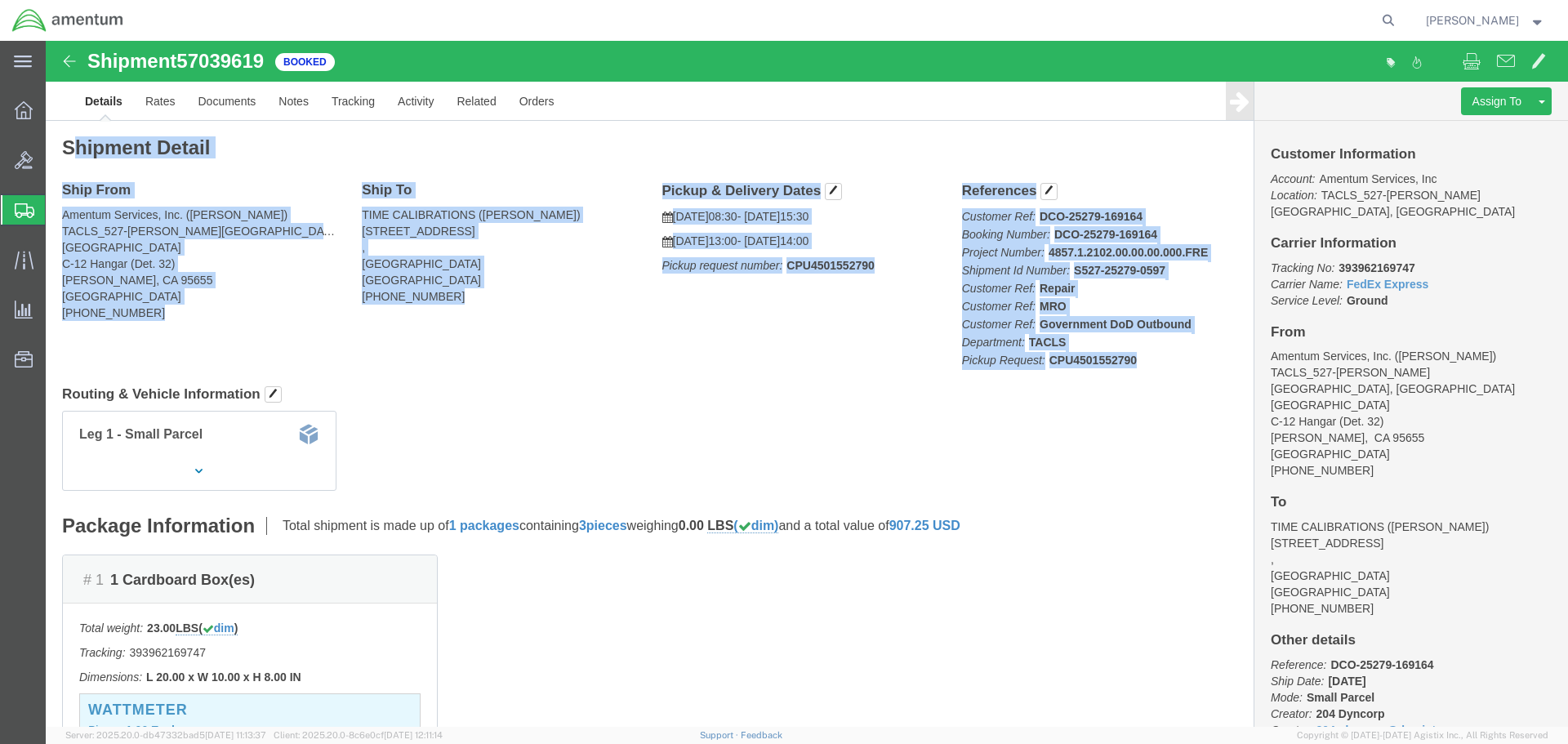
drag, startPoint x: 45, startPoint y: 108, endPoint x: 1099, endPoint y: 328, distance: 1076.7
click div "Shipment Detail Ship From Amentum Services, Inc. ([PERSON_NAME]) TACLS_527-[PER…"
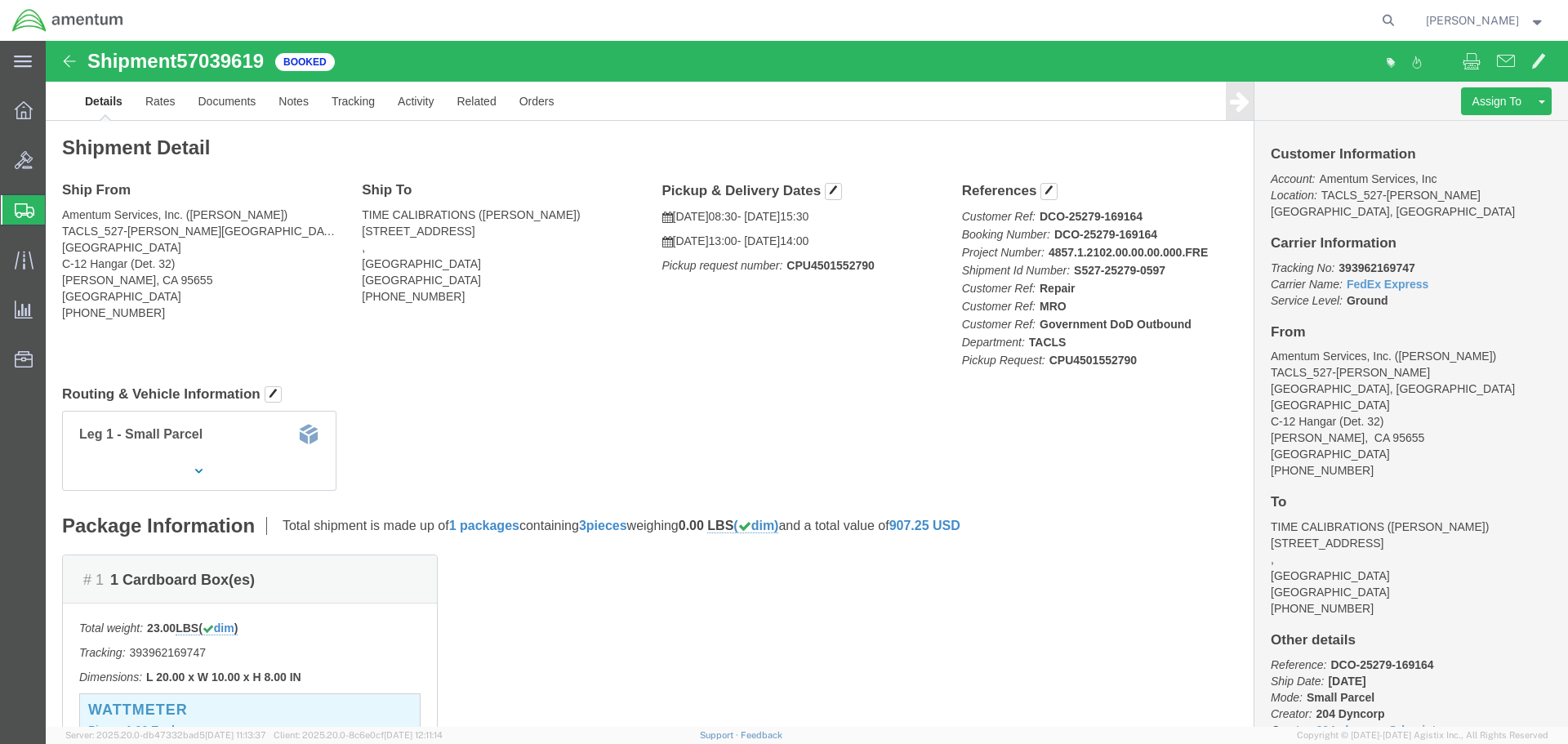
click div "Leg 1 - Small Parcel"
